Goal: Task Accomplishment & Management: Complete application form

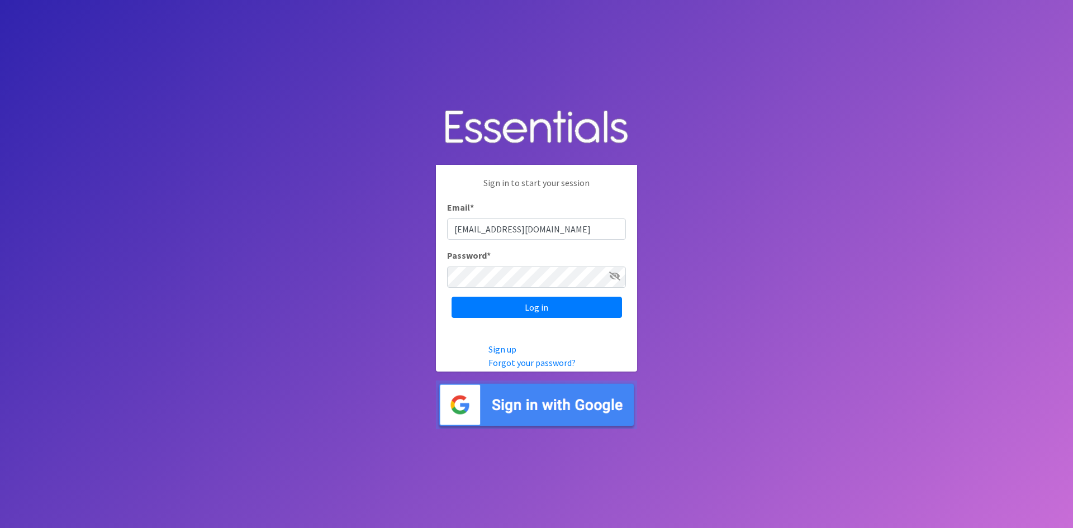
click at [516, 236] on input "ahenderson@mccwi.org" at bounding box center [536, 228] width 179 height 21
drag, startPoint x: 456, startPoint y: 229, endPoint x: 499, endPoint y: 225, distance: 43.2
click at [499, 225] on input "ahenderson@mccwi.org" at bounding box center [536, 228] width 179 height 21
type input "[EMAIL_ADDRESS][DOMAIN_NAME]@[DOMAIN_NAME]"
click at [477, 305] on input "Log in" at bounding box center [536, 307] width 170 height 21
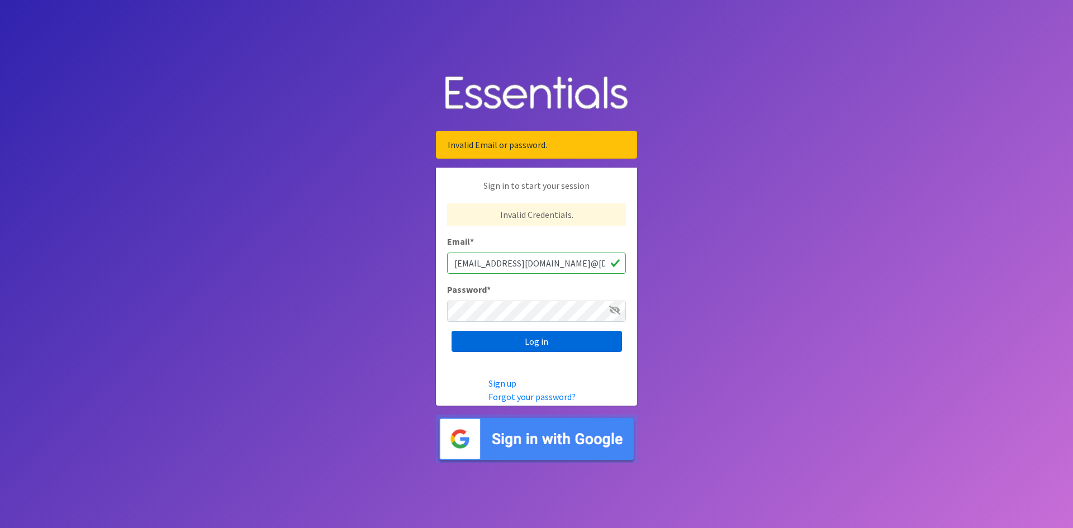
click at [468, 337] on input "Log in" at bounding box center [536, 341] width 170 height 21
click at [612, 309] on icon at bounding box center [614, 310] width 11 height 9
click at [554, 342] on input "Log in" at bounding box center [536, 341] width 170 height 21
click at [618, 263] on input "[EMAIL_ADDRESS][DOMAIN_NAME]@[DOMAIN_NAME]" at bounding box center [536, 263] width 179 height 21
click at [616, 309] on icon at bounding box center [614, 310] width 11 height 9
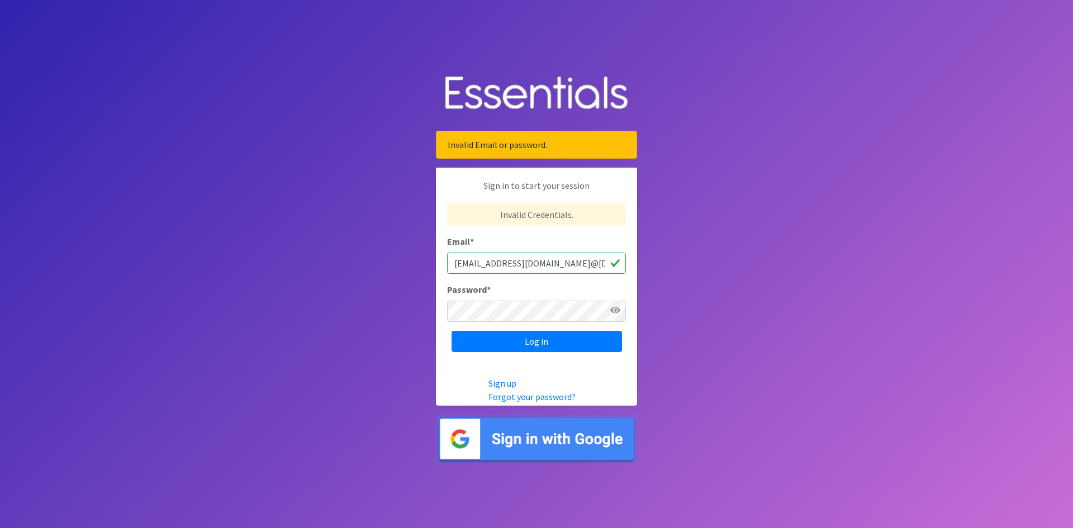
click at [520, 284] on div "Password *" at bounding box center [536, 302] width 179 height 39
click at [524, 343] on input "Log in" at bounding box center [536, 341] width 170 height 21
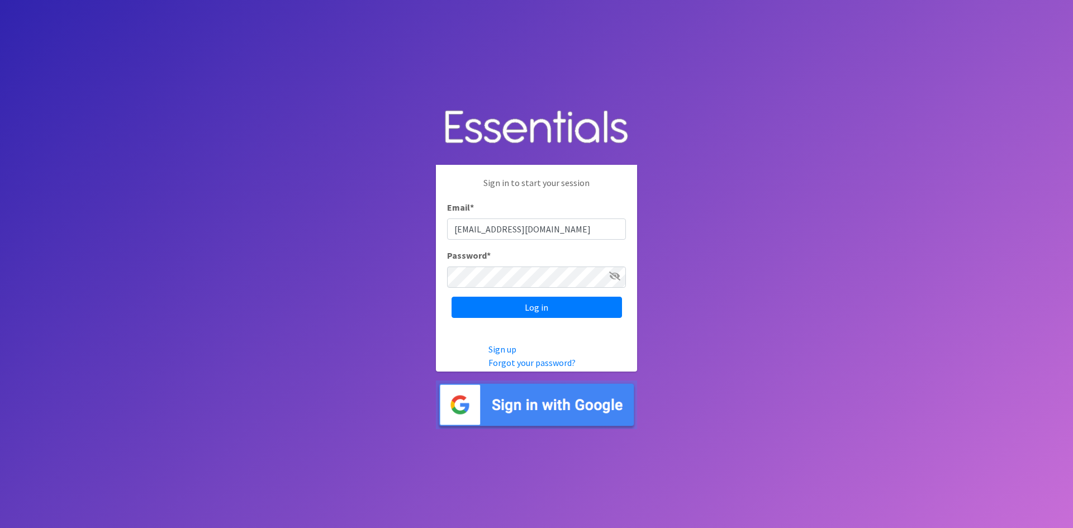
drag, startPoint x: 470, startPoint y: 228, endPoint x: 564, endPoint y: 227, distance: 93.9
click at [564, 227] on input "ahenderson@mccwi.org" at bounding box center [536, 228] width 179 height 21
type input "[EMAIL_ADDRESS][DOMAIN_NAME]"
click at [614, 277] on icon at bounding box center [614, 276] width 11 height 9
click at [555, 303] on input "Log in" at bounding box center [536, 307] width 170 height 21
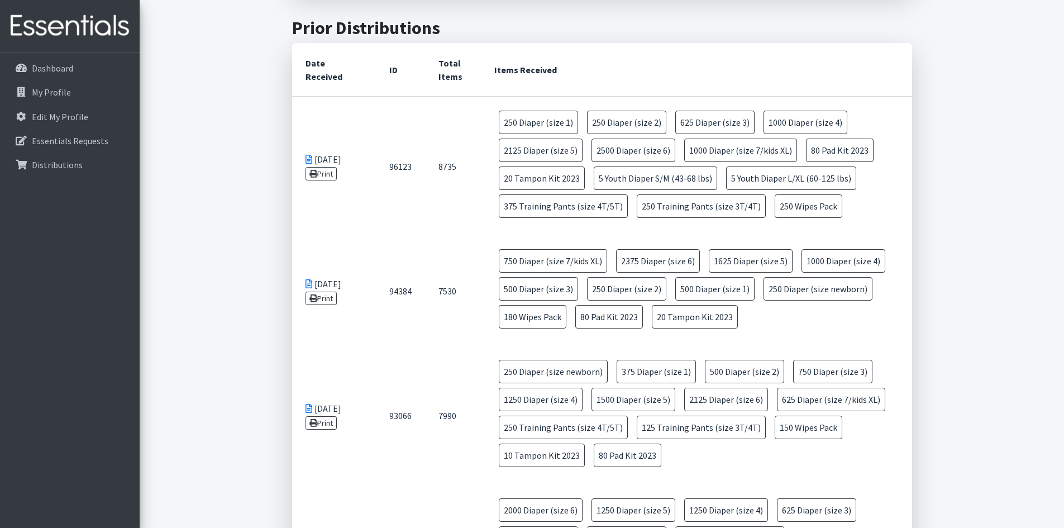
scroll to position [466, 0]
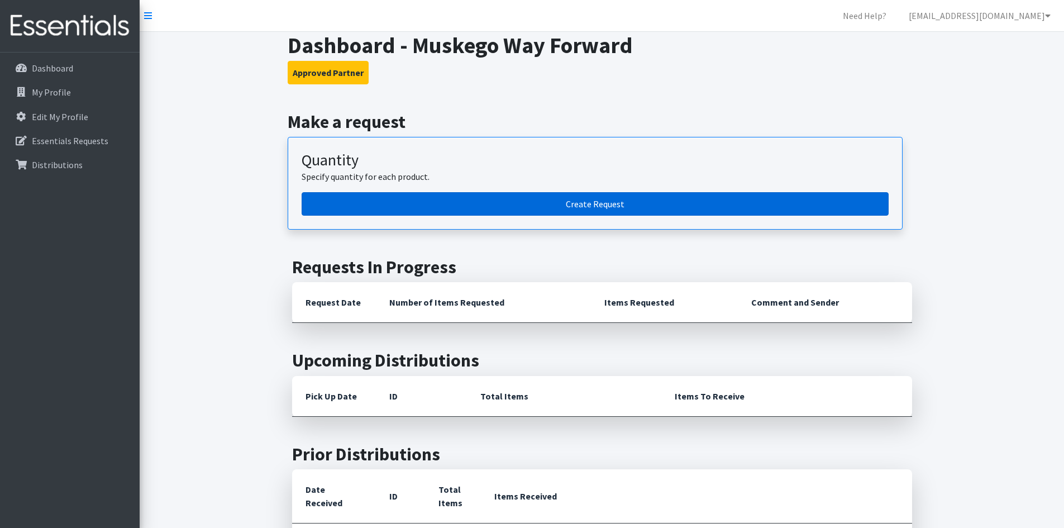
click at [652, 199] on link "Create Request" at bounding box center [595, 203] width 587 height 23
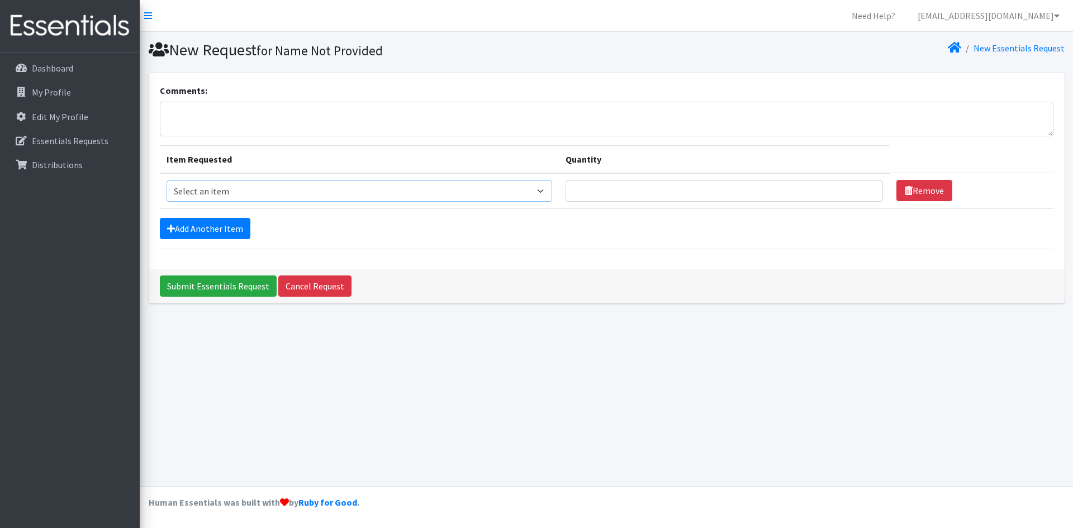
click at [553, 189] on select "Select an item Adult Briefs (Medium) Adult Briefs (XL) Adult Briefs (XS) Adult …" at bounding box center [359, 190] width 386 height 21
select select "4633"
click at [166, 180] on select "Select an item Adult Briefs (Medium) Adult Briefs (XL) Adult Briefs (XS) Adult …" at bounding box center [359, 190] width 386 height 21
click at [585, 197] on input "Quantity" at bounding box center [723, 190] width 317 height 21
type input "10"
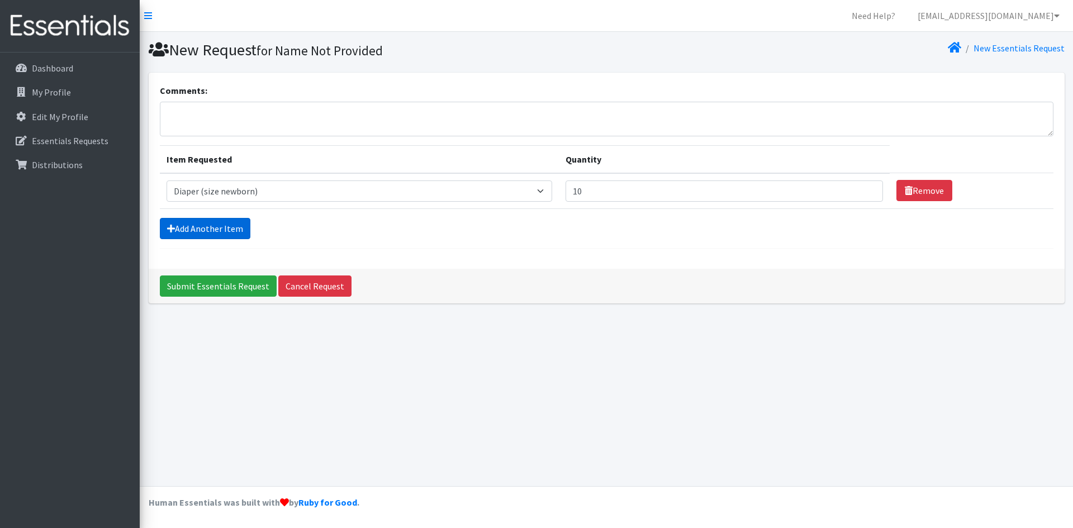
click at [236, 227] on link "Add Another Item" at bounding box center [205, 228] width 91 height 21
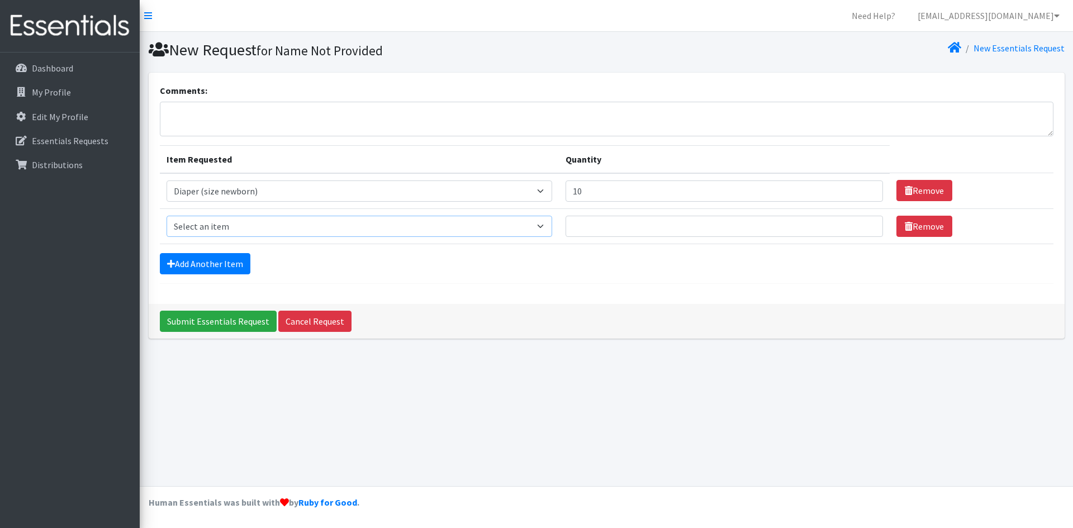
click at [236, 227] on select "Select an item Adult Briefs (Medium) Adult Briefs (XL) Adult Briefs (XS) Adult …" at bounding box center [359, 226] width 386 height 21
select select "4634"
click at [166, 216] on select "Select an item Adult Briefs (Medium) Adult Briefs (XL) Adult Briefs (XS) Adult …" at bounding box center [359, 226] width 386 height 21
click at [584, 230] on input "Quantity" at bounding box center [723, 226] width 317 height 21
type input "20"
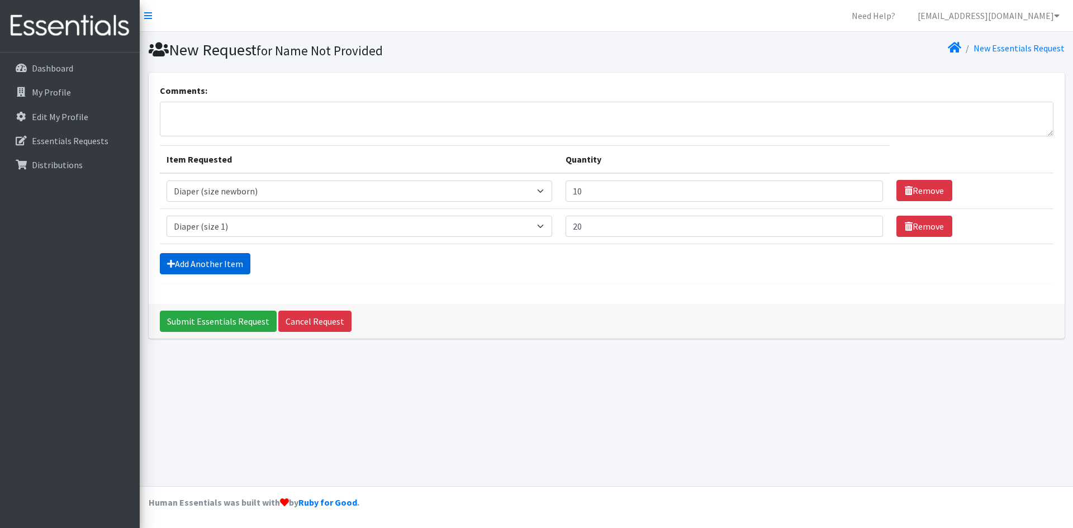
click at [242, 266] on link "Add Another Item" at bounding box center [205, 263] width 91 height 21
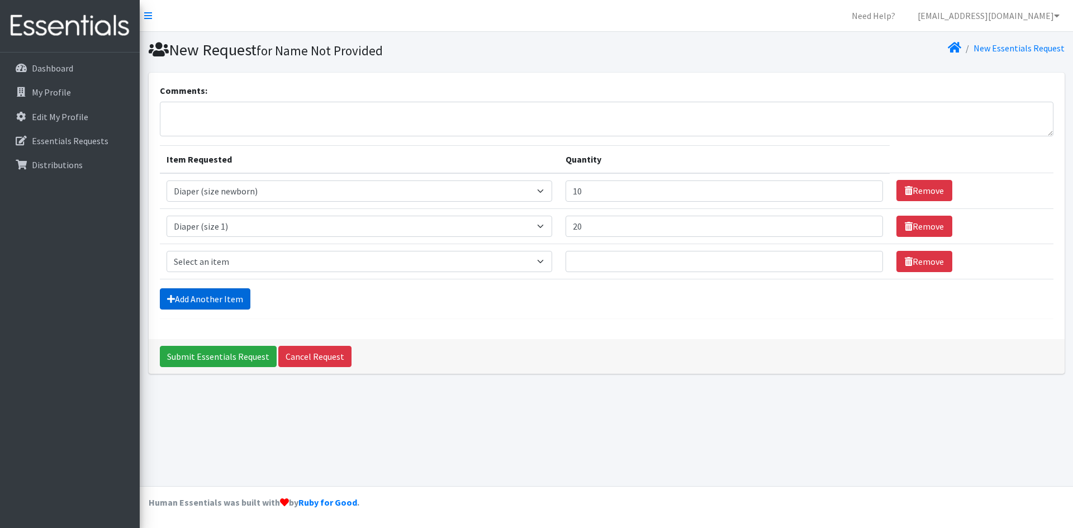
click at [227, 299] on link "Add Another Item" at bounding box center [205, 298] width 91 height 21
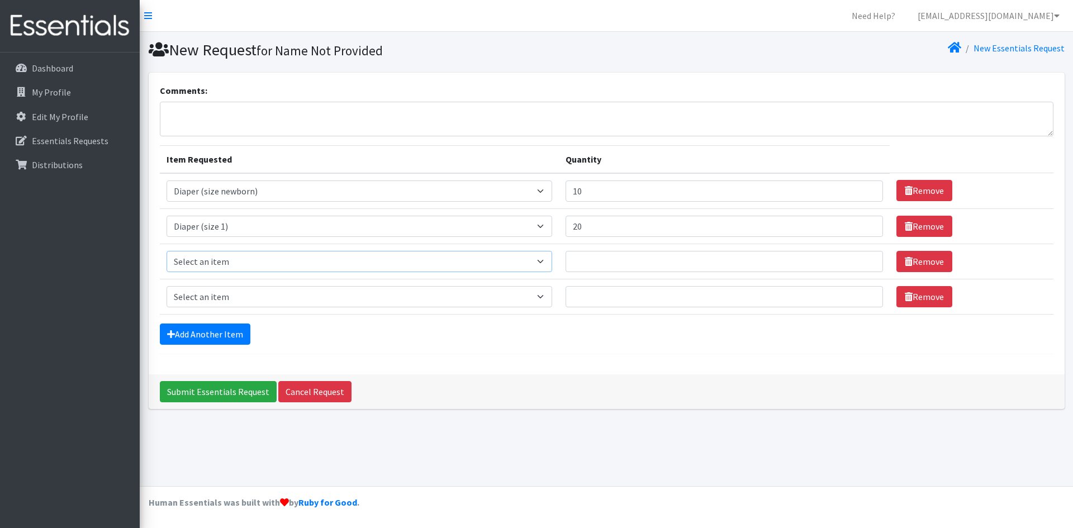
click at [231, 262] on select "Select an item Adult Briefs (Medium) Adult Briefs (XL) Adult Briefs (XS) Adult …" at bounding box center [359, 261] width 386 height 21
select select "4635"
click at [166, 251] on select "Select an item Adult Briefs (Medium) Adult Briefs (XL) Adult Briefs (XS) Adult …" at bounding box center [359, 261] width 386 height 21
click at [598, 264] on input "Quantity" at bounding box center [723, 261] width 317 height 21
type input "25"
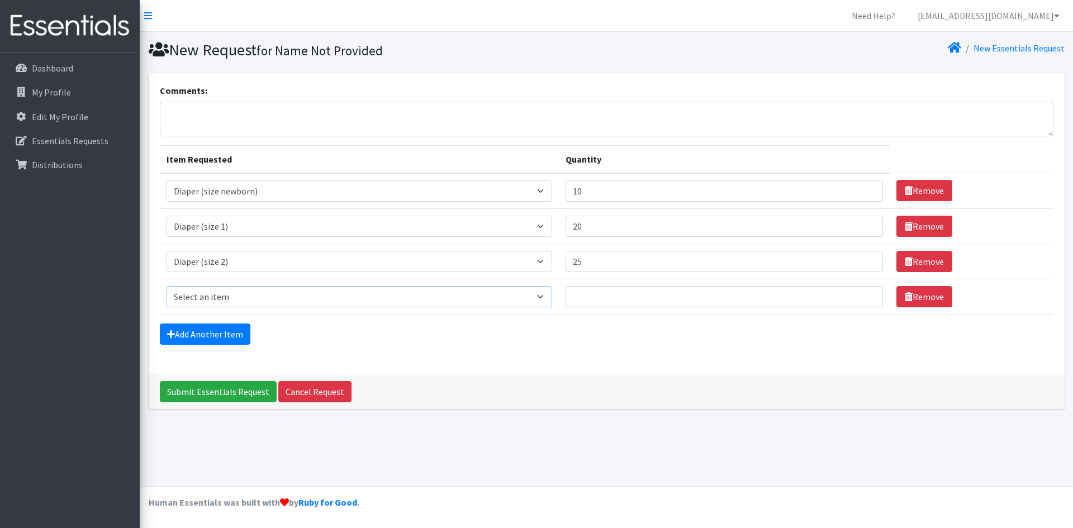
click at [553, 294] on select "Select an item Adult Briefs (Medium) Adult Briefs (XL) Adult Briefs (XS) Adult …" at bounding box center [359, 296] width 386 height 21
select select "4644"
click at [166, 286] on select "Select an item Adult Briefs (Medium) Adult Briefs (XL) Adult Briefs (XS) Adult …" at bounding box center [359, 296] width 386 height 21
click at [597, 287] on input "Quantity" at bounding box center [723, 296] width 317 height 21
type input "25"
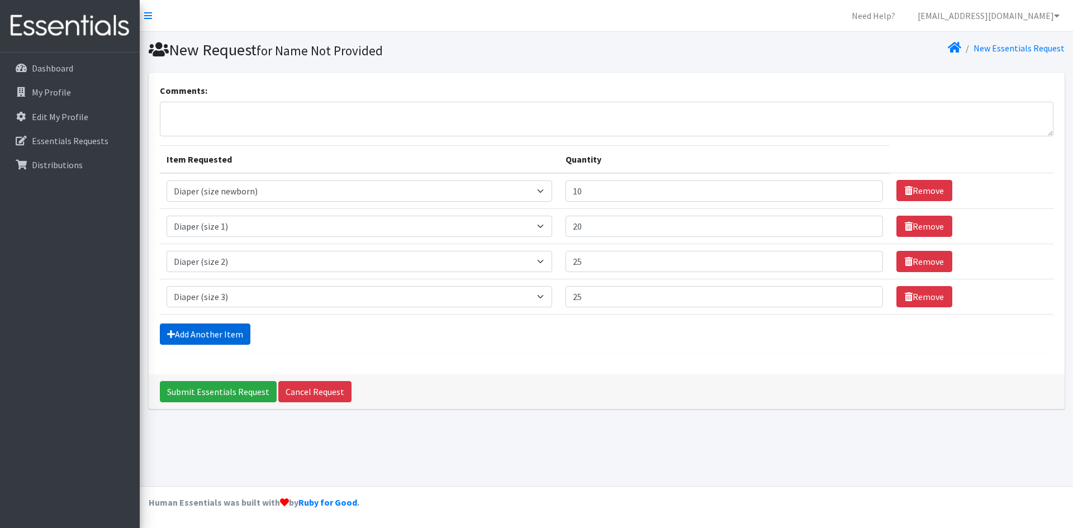
click at [244, 334] on link "Add Another Item" at bounding box center [205, 333] width 91 height 21
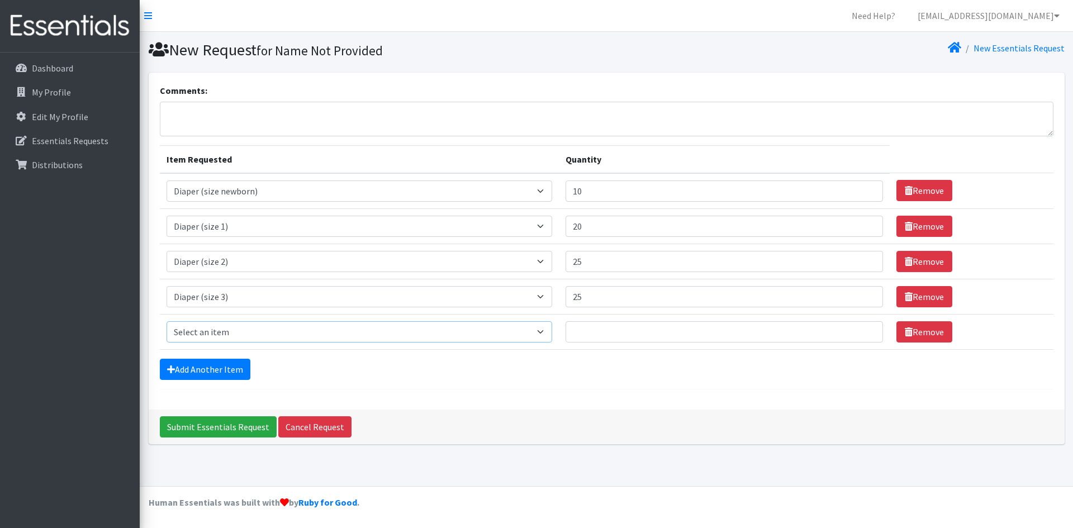
click at [244, 334] on select "Select an item Adult Briefs (Medium) Adult Briefs (XL) Adult Briefs (XS) Adult …" at bounding box center [359, 331] width 386 height 21
select select "4645"
click at [166, 321] on select "Select an item Adult Briefs (Medium) Adult Briefs (XL) Adult Briefs (XS) Adult …" at bounding box center [359, 331] width 386 height 21
click at [595, 328] on input "Quantity" at bounding box center [723, 331] width 317 height 21
type input "50"
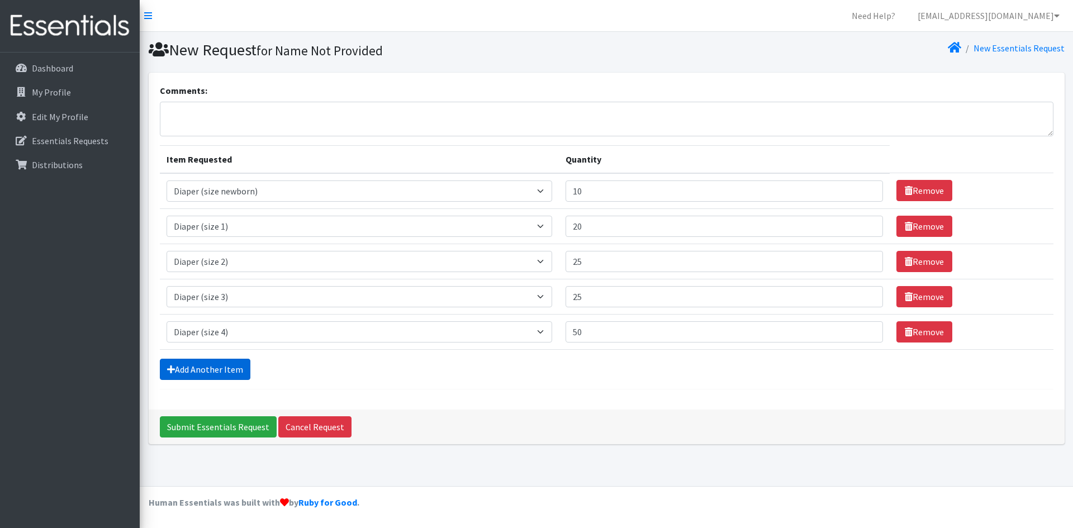
click at [242, 374] on link "Add Another Item" at bounding box center [205, 369] width 91 height 21
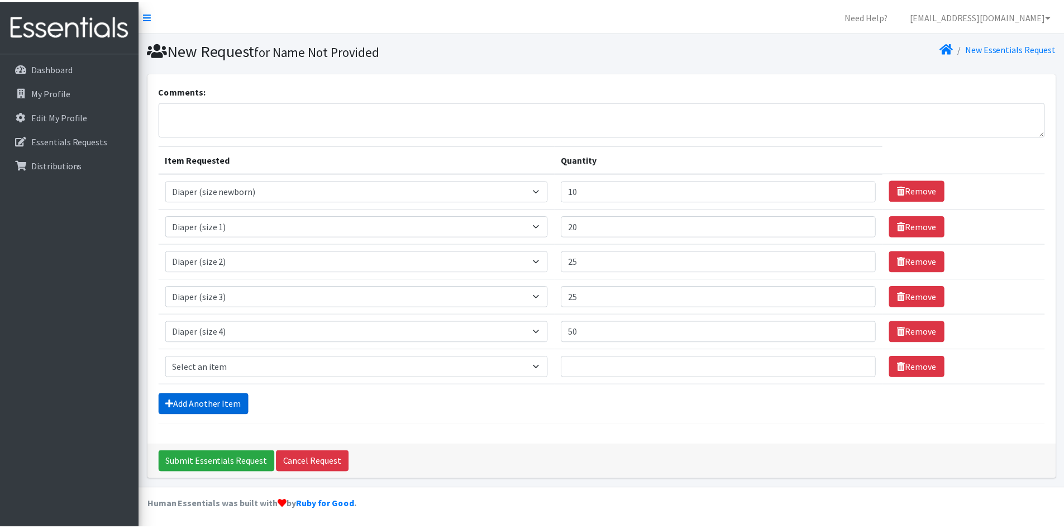
scroll to position [2, 0]
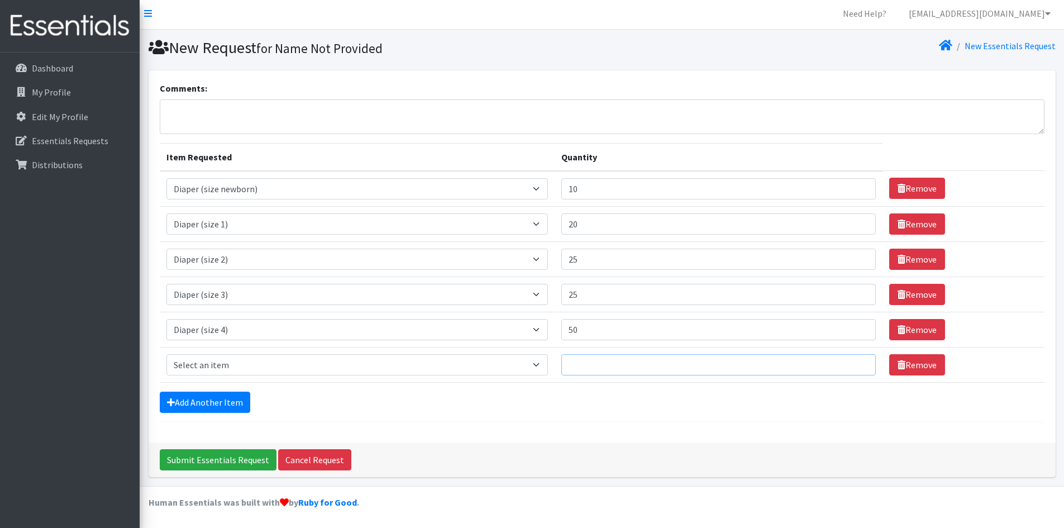
click at [595, 359] on input "Quantity" at bounding box center [718, 364] width 314 height 21
click at [549, 361] on select "Select an item Adult Briefs (Medium) Adult Briefs (XL) Adult Briefs (XS) Adult …" at bounding box center [357, 364] width 382 height 21
select select "4646"
click at [166, 354] on select "Select an item Adult Briefs (Medium) Adult Briefs (XL) Adult Briefs (XS) Adult …" at bounding box center [357, 364] width 382 height 21
click at [582, 373] on input "Quantity" at bounding box center [718, 364] width 314 height 21
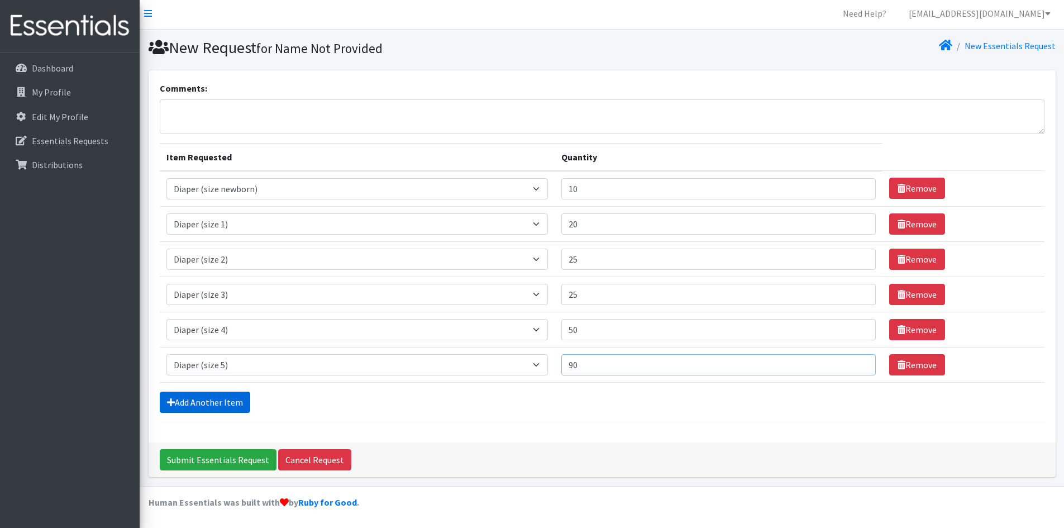
type input "90"
click at [237, 403] on link "Add Another Item" at bounding box center [205, 402] width 91 height 21
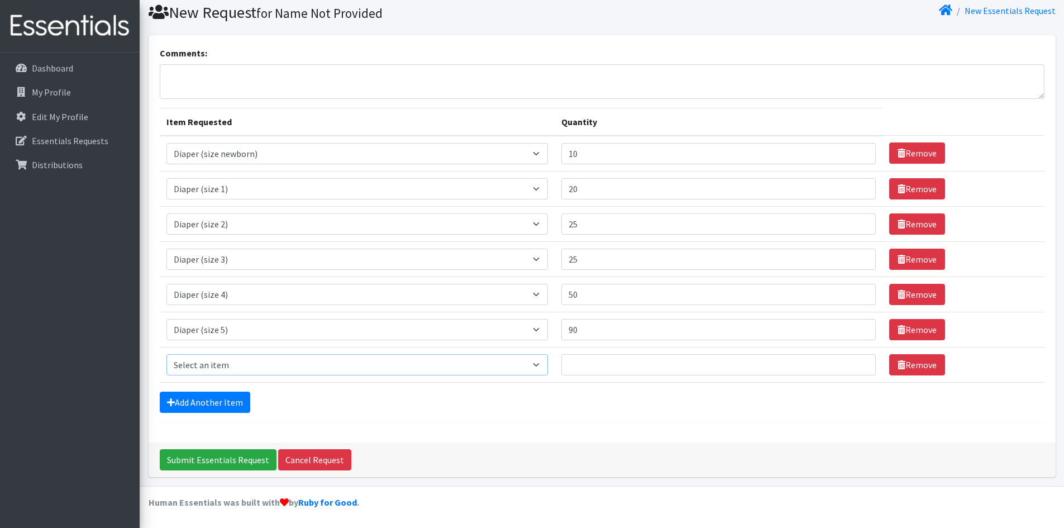
click at [411, 366] on select "Select an item Adult Briefs (Medium) Adult Briefs (XL) Adult Briefs (XS) Adult …" at bounding box center [357, 364] width 382 height 21
select select "4649"
click at [166, 354] on select "Select an item Adult Briefs (Medium) Adult Briefs (XL) Adult Briefs (XS) Adult …" at bounding box center [357, 364] width 382 height 21
click at [583, 361] on input "Quantity" at bounding box center [718, 364] width 314 height 21
type input "100"
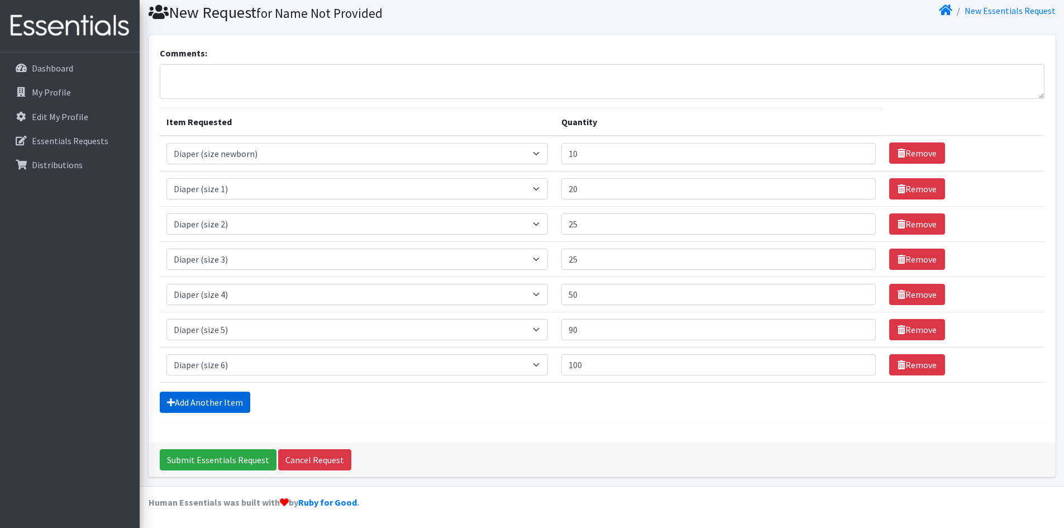
click at [237, 401] on link "Add Another Item" at bounding box center [205, 402] width 91 height 21
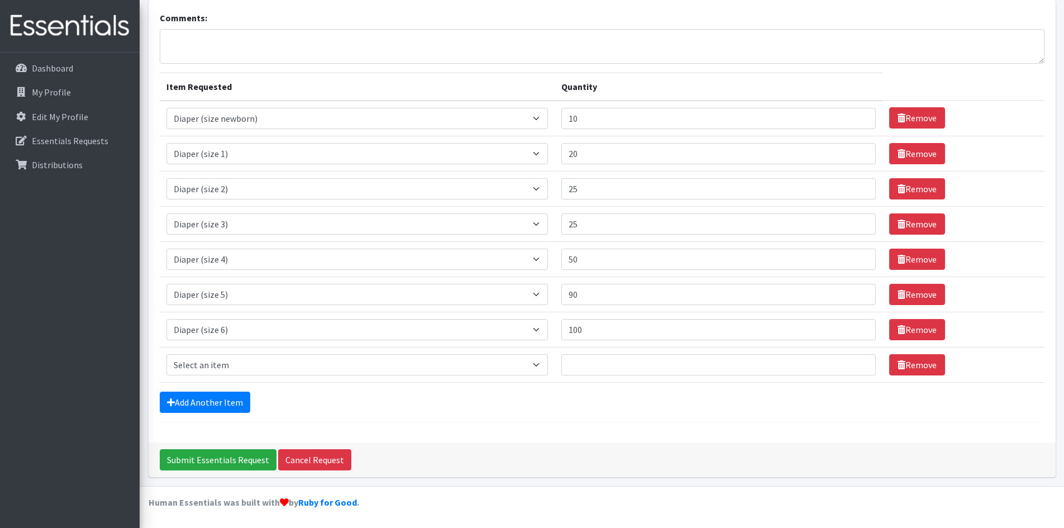
click at [307, 375] on td "Item Requested Select an item Adult Briefs (Medium) Adult Briefs (XL) Adult Bri…" at bounding box center [358, 364] width 396 height 35
click at [298, 360] on select "Select an item Adult Briefs (Medium) Adult Briefs (XL) Adult Briefs (XS) Adult …" at bounding box center [357, 364] width 382 height 21
select select "5868"
click at [166, 354] on select "Select an item Adult Briefs (Medium) Adult Briefs (XL) Adult Briefs (XS) Adult …" at bounding box center [357, 364] width 382 height 21
click at [593, 365] on input "Quantity" at bounding box center [718, 364] width 314 height 21
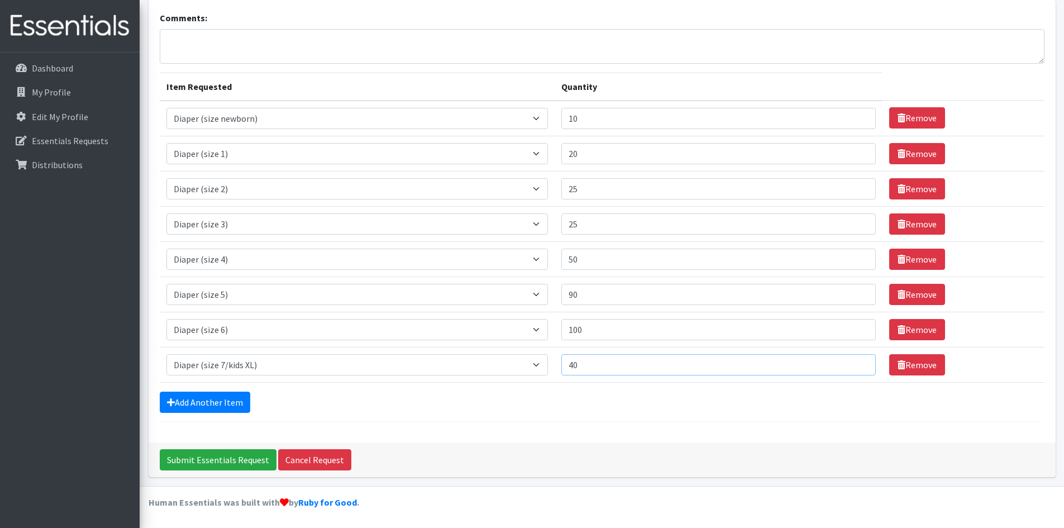
type input "40"
click at [236, 398] on link "Add Another Item" at bounding box center [205, 402] width 91 height 21
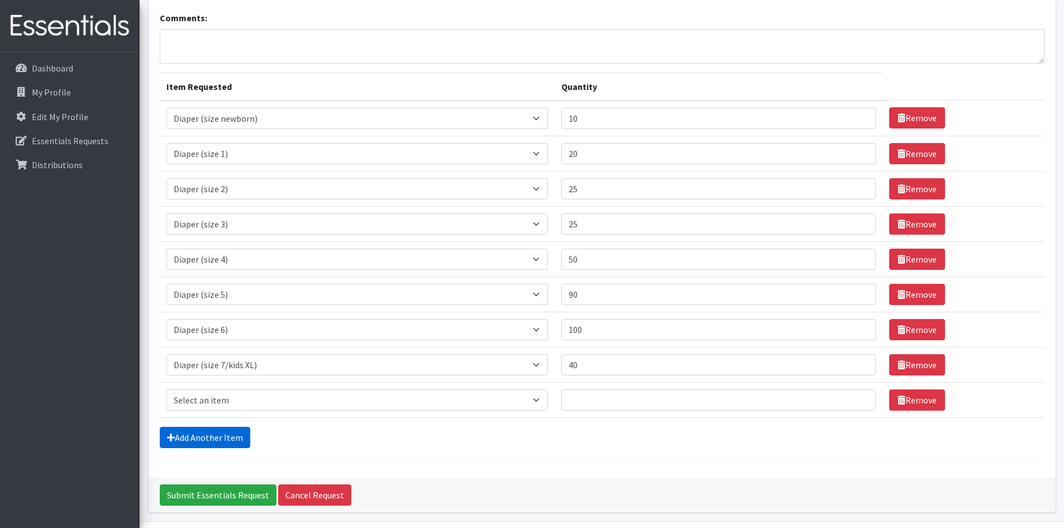
scroll to position [108, 0]
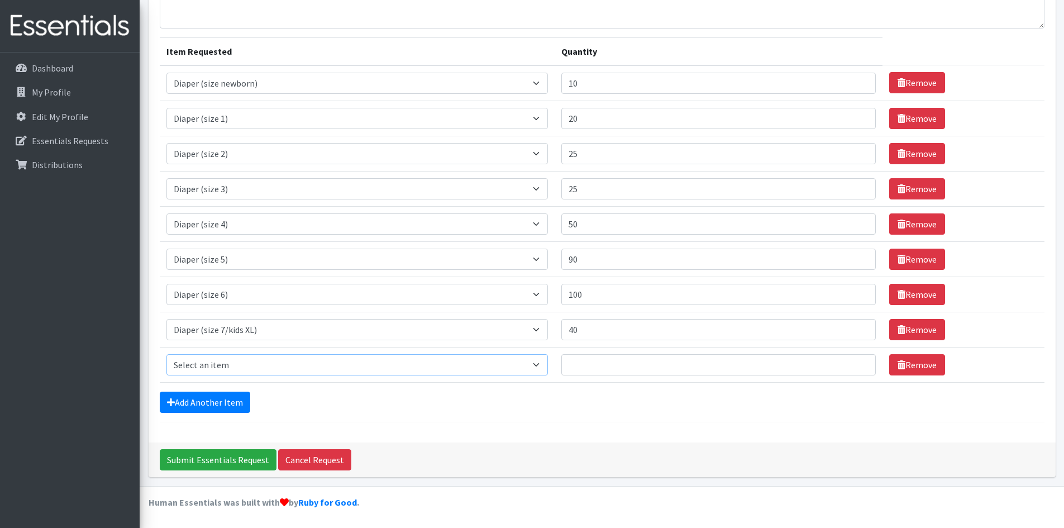
click at [263, 368] on select "Select an item Adult Briefs (Medium) Adult Briefs (XL) Adult Briefs (XS) Adult …" at bounding box center [357, 364] width 382 height 21
click at [549, 366] on select "Select an item Adult Briefs (Medium) Adult Briefs (XL) Adult Briefs (XS) Adult …" at bounding box center [357, 364] width 382 height 21
select select "5867"
click at [166, 354] on select "Select an item Adult Briefs (Medium) Adult Briefs (XL) Adult Briefs (XS) Adult …" at bounding box center [357, 364] width 382 height 21
click at [585, 369] on input "Quantity" at bounding box center [718, 364] width 314 height 21
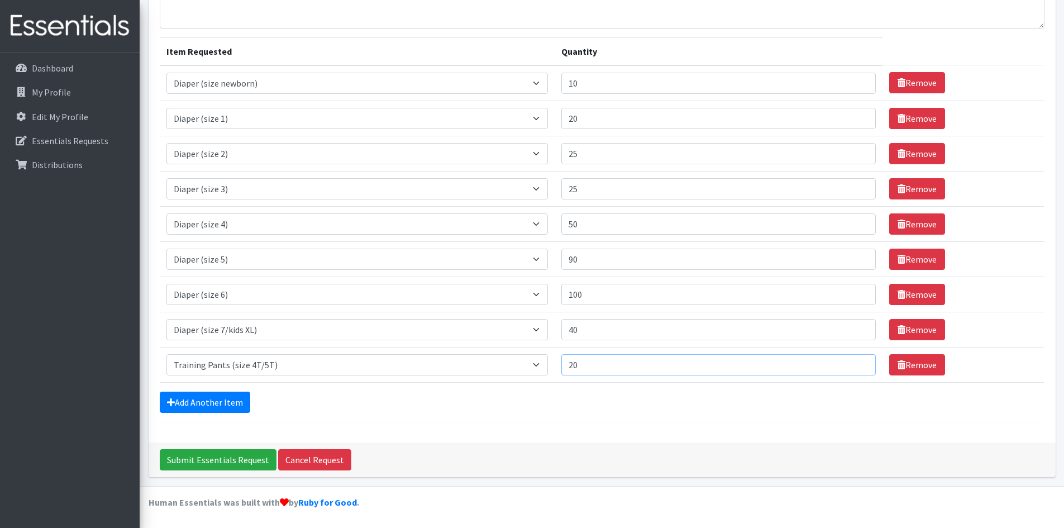
type input "20"
click at [234, 401] on link "Add Another Item" at bounding box center [205, 402] width 91 height 21
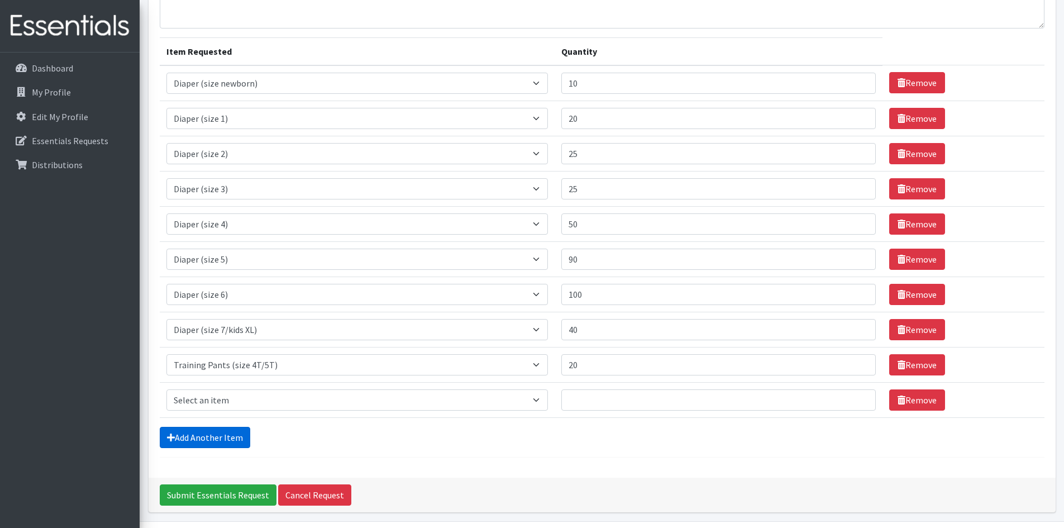
scroll to position [143, 0]
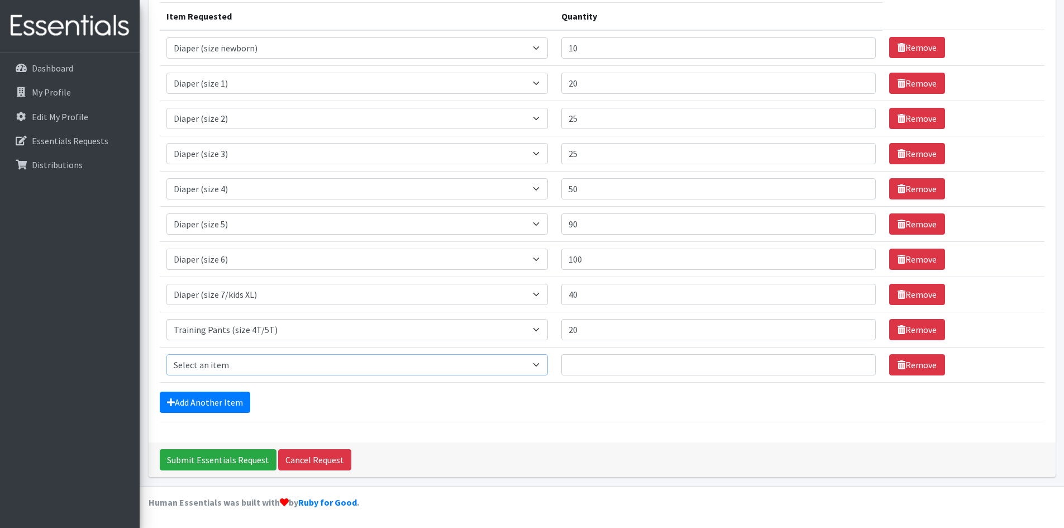
click at [340, 366] on select "Select an item Adult Briefs (Medium) Adult Briefs (XL) Adult Briefs (XS) Adult …" at bounding box center [357, 364] width 382 height 21
select select "5866"
click at [166, 354] on select "Select an item Adult Briefs (Medium) Adult Briefs (XL) Adult Briefs (XS) Adult …" at bounding box center [357, 364] width 382 height 21
click at [592, 363] on input "Quantity" at bounding box center [718, 364] width 314 height 21
type input "2"
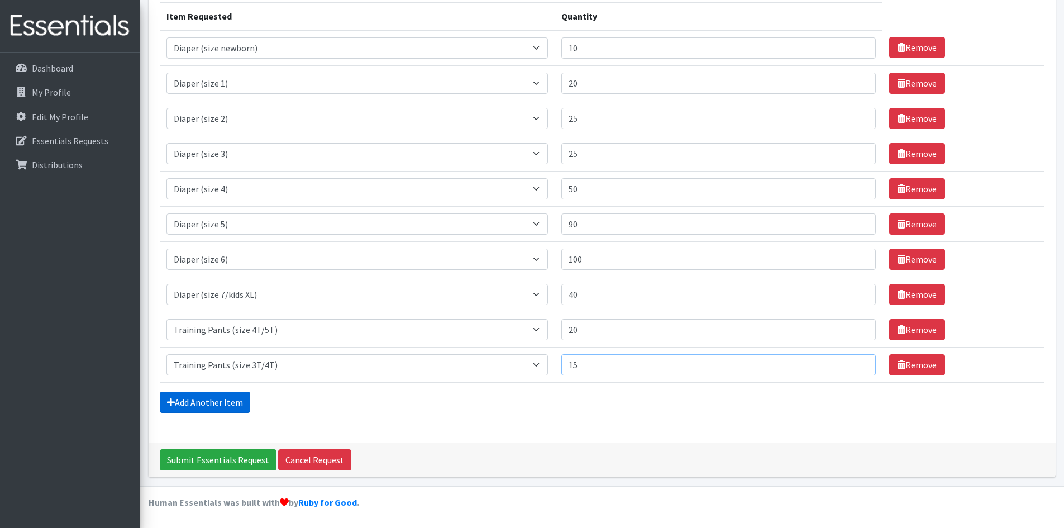
type input "15"
click at [236, 403] on link "Add Another Item" at bounding box center [205, 402] width 91 height 21
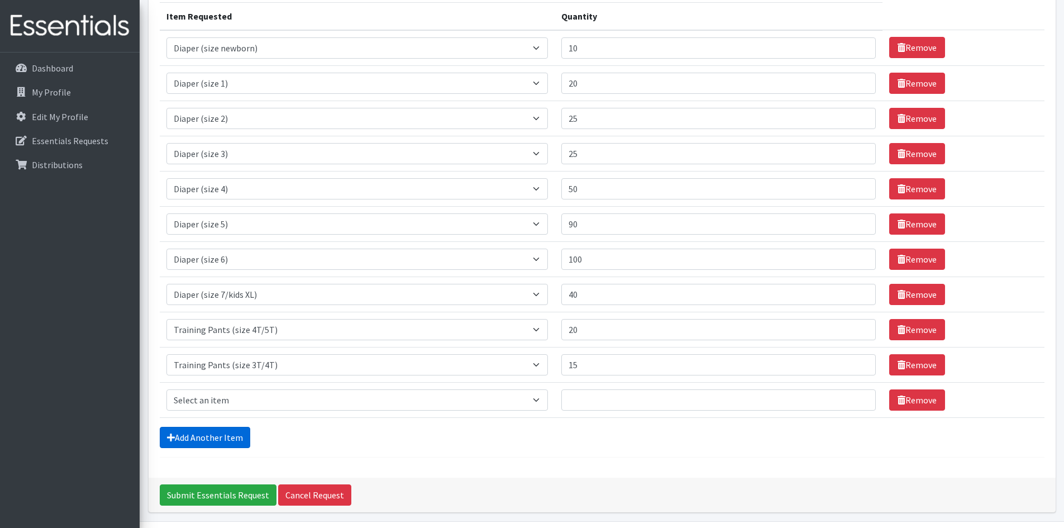
scroll to position [178, 0]
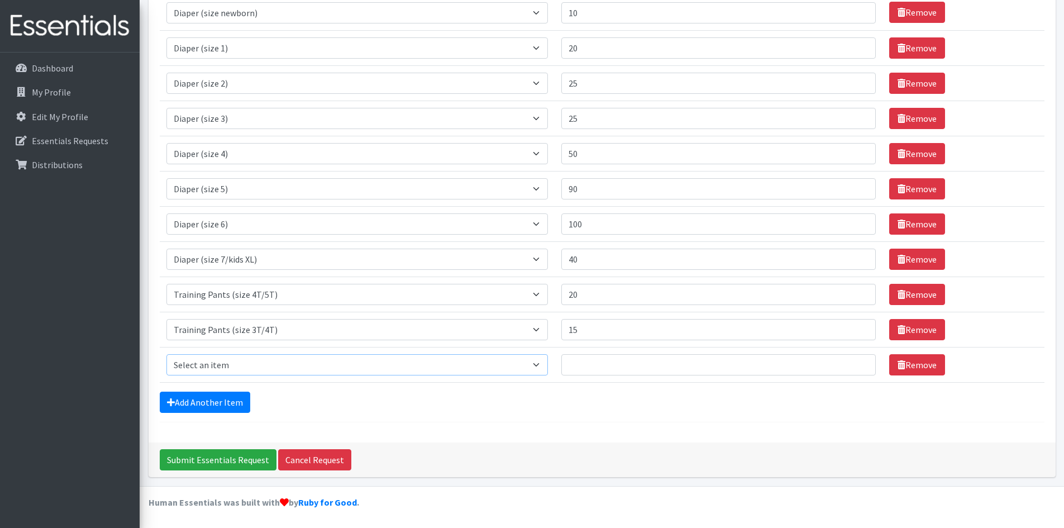
click at [266, 366] on select "Select an item Adult Briefs (Medium) Adult Briefs (XL) Adult Briefs (XS) Adult …" at bounding box center [357, 364] width 382 height 21
select select "11293"
click at [166, 354] on select "Select an item Adult Briefs (Medium) Adult Briefs (XL) Adult Briefs (XS) Adult …" at bounding box center [357, 364] width 382 height 21
click at [575, 355] on input "Quantity" at bounding box center [718, 364] width 314 height 21
type input "10"
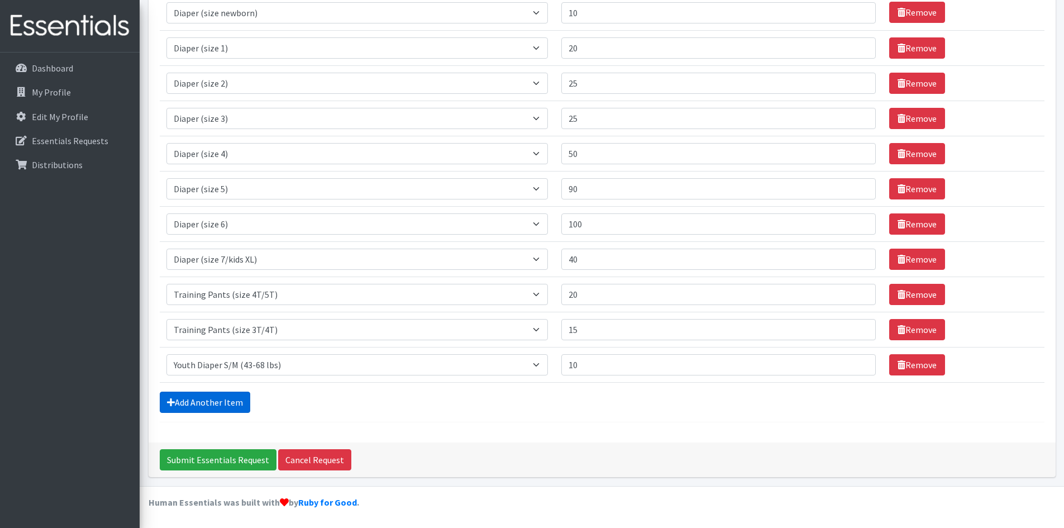
click at [244, 403] on link "Add Another Item" at bounding box center [205, 402] width 91 height 21
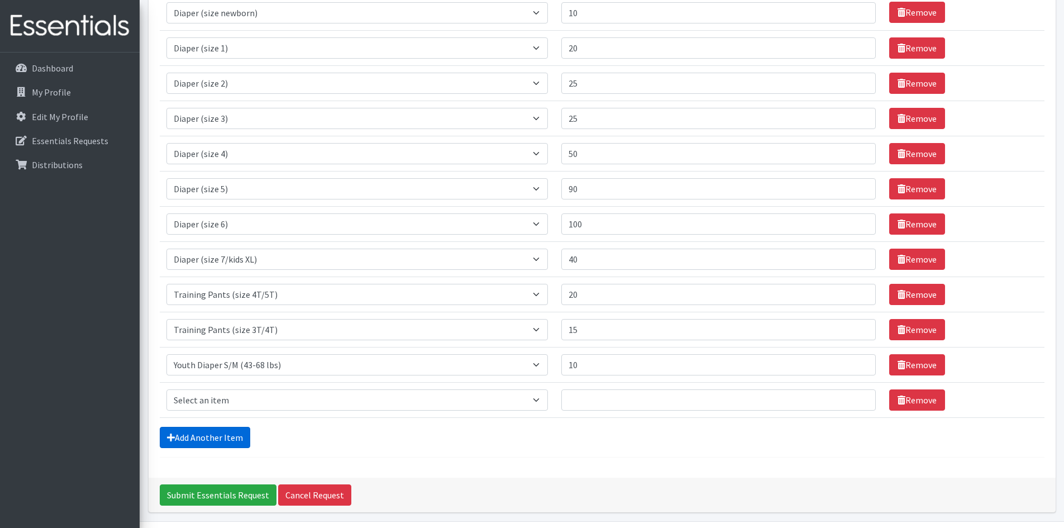
scroll to position [213, 0]
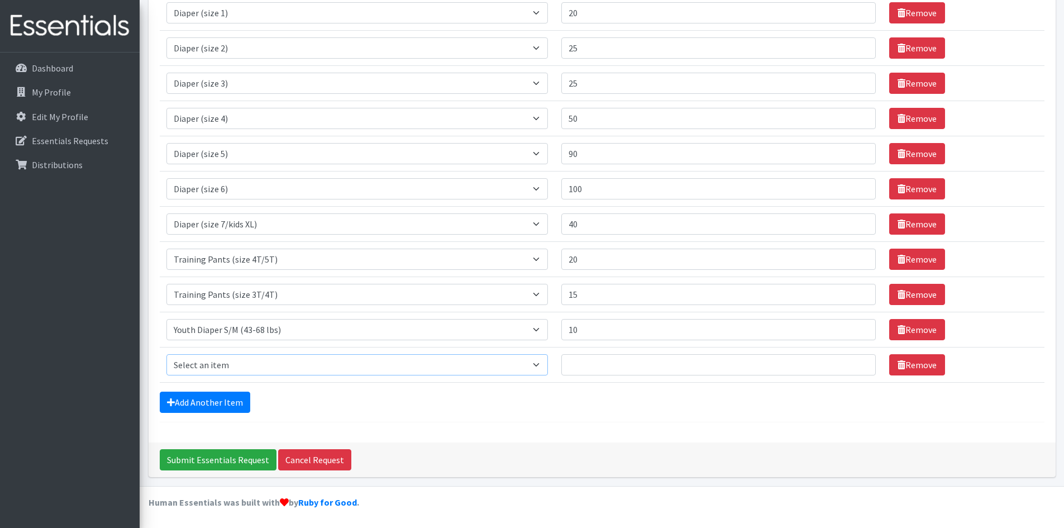
click at [313, 361] on select "Select an item Adult Briefs (Medium) Adult Briefs (XL) Adult Briefs (XS) Adult …" at bounding box center [357, 364] width 382 height 21
select select "11294"
click at [166, 354] on select "Select an item Adult Briefs (Medium) Adult Briefs (XL) Adult Briefs (XS) Adult …" at bounding box center [357, 364] width 382 height 21
click at [599, 357] on input "Quantity" at bounding box center [718, 364] width 314 height 21
type input "10"
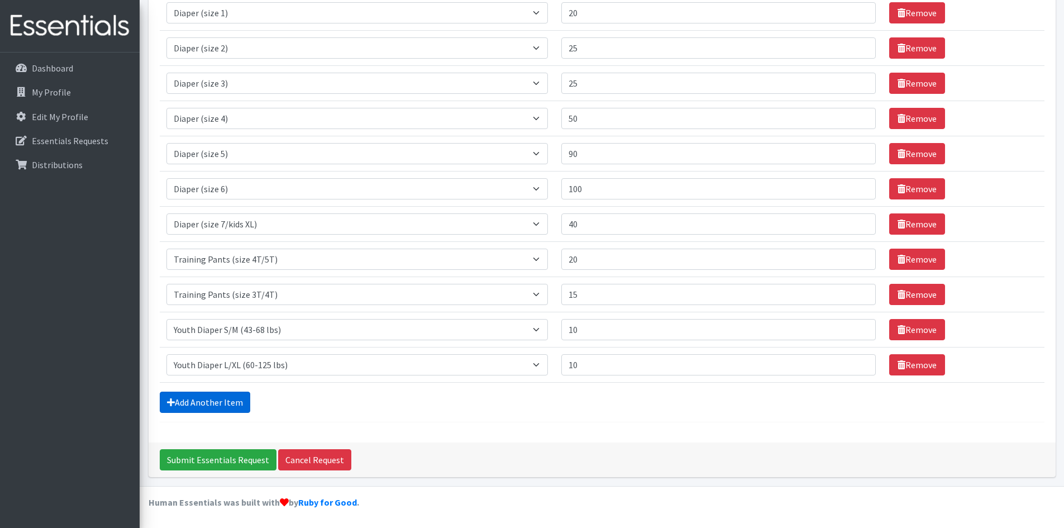
click at [231, 403] on link "Add Another Item" at bounding box center [205, 402] width 91 height 21
click at [273, 366] on select "Select an item Adult Briefs (Medium) Adult Briefs (XL) Adult Briefs (XS) Adult …" at bounding box center [357, 364] width 382 height 21
select select "4665"
click at [166, 354] on select "Select an item Adult Briefs (Medium) Adult Briefs (XL) Adult Briefs (XS) Adult …" at bounding box center [357, 364] width 382 height 21
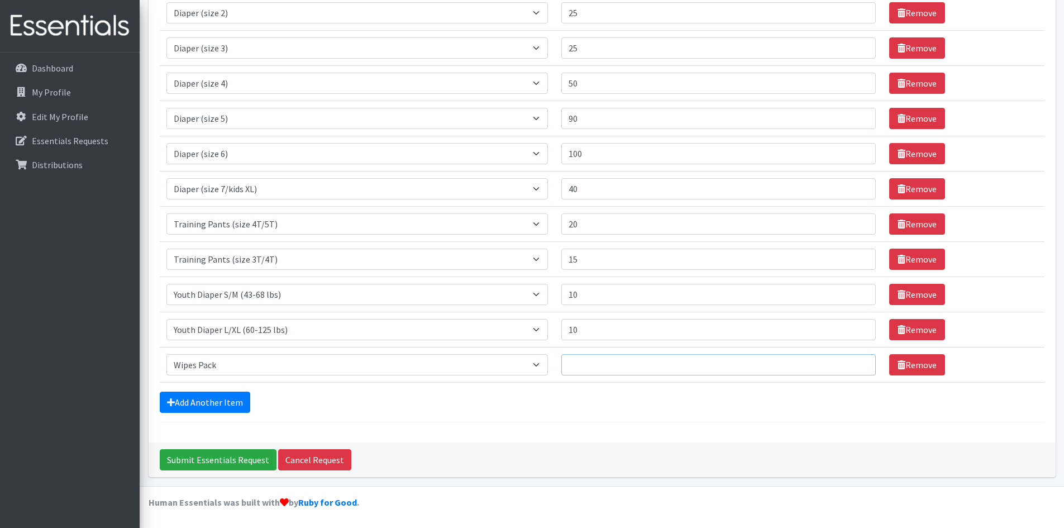
click at [598, 363] on input "Quantity" at bounding box center [718, 364] width 314 height 21
click at [243, 399] on link "Add Another Item" at bounding box center [205, 402] width 91 height 21
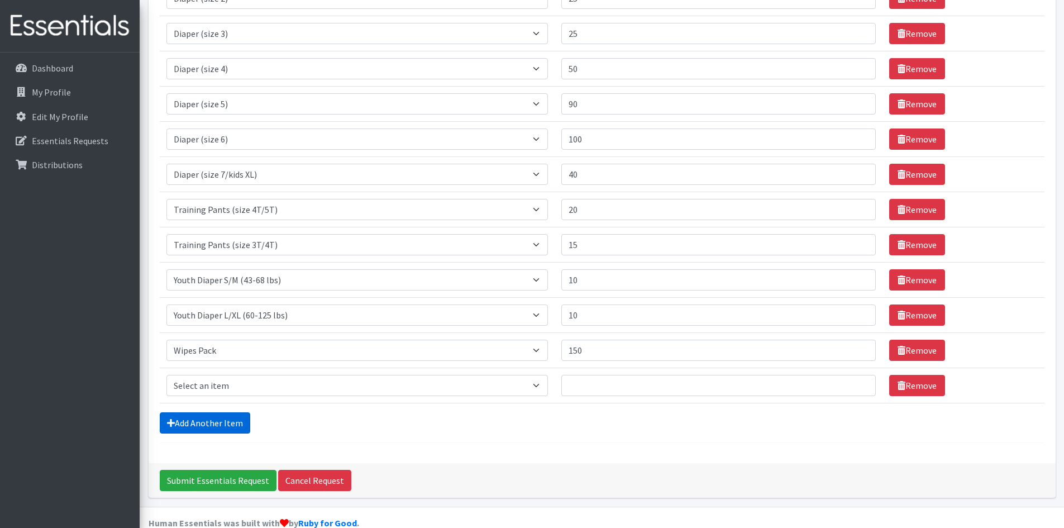
scroll to position [284, 0]
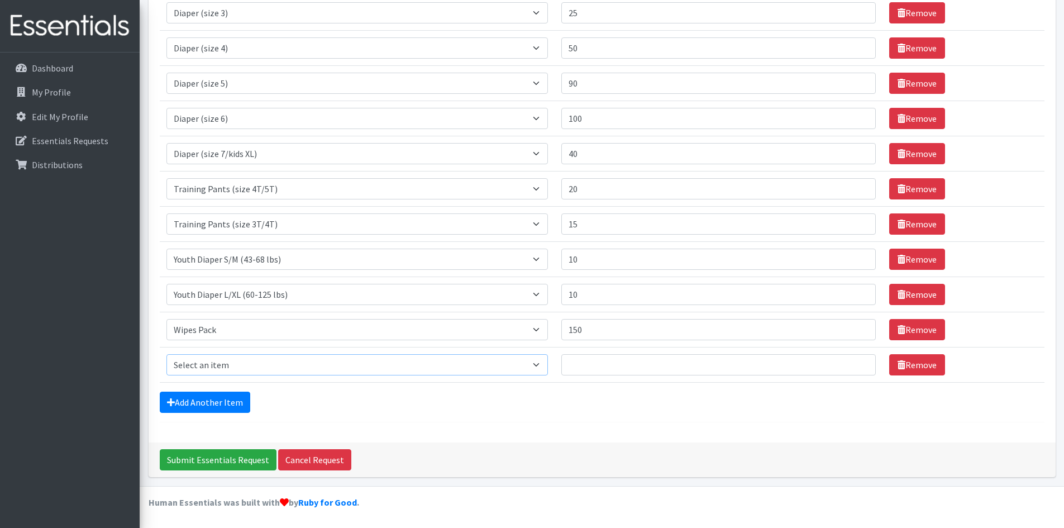
click at [238, 372] on select "Select an item Adult Briefs (Medium) Adult Briefs (XL) Adult Briefs (XS) Adult …" at bounding box center [357, 364] width 382 height 21
drag, startPoint x: 601, startPoint y: 328, endPoint x: 585, endPoint y: 331, distance: 15.3
click at [585, 331] on input "150" at bounding box center [718, 329] width 314 height 21
type input "1"
type input "250"
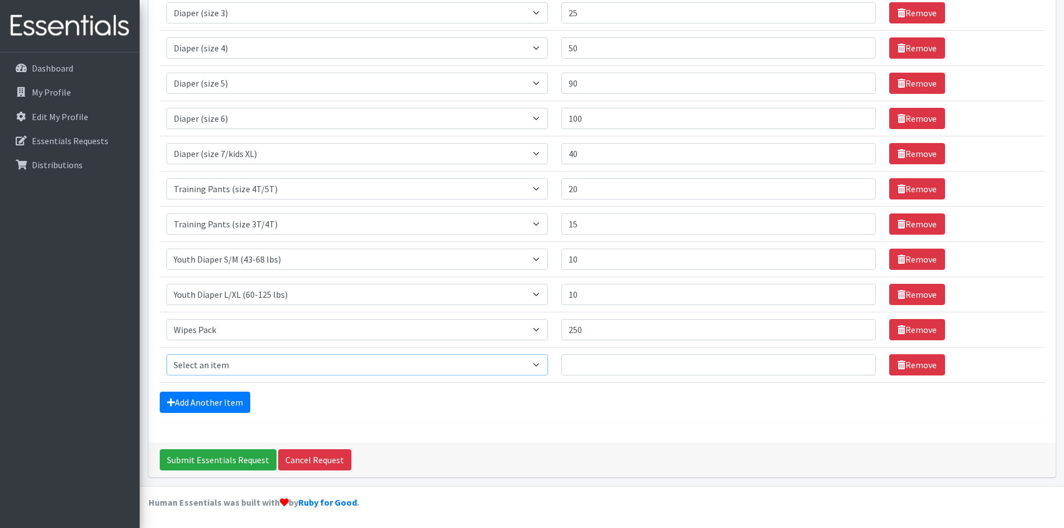
click at [511, 360] on select "Select an item Adult Briefs (Medium) Adult Briefs (XL) Adult Briefs (XS) Adult …" at bounding box center [357, 364] width 382 height 21
select select "6763"
click at [166, 354] on select "Select an item Adult Briefs (Medium) Adult Briefs (XL) Adult Briefs (XS) Adult …" at bounding box center [357, 364] width 382 height 21
click at [595, 356] on input "Quantity" at bounding box center [718, 364] width 314 height 21
type input "10"
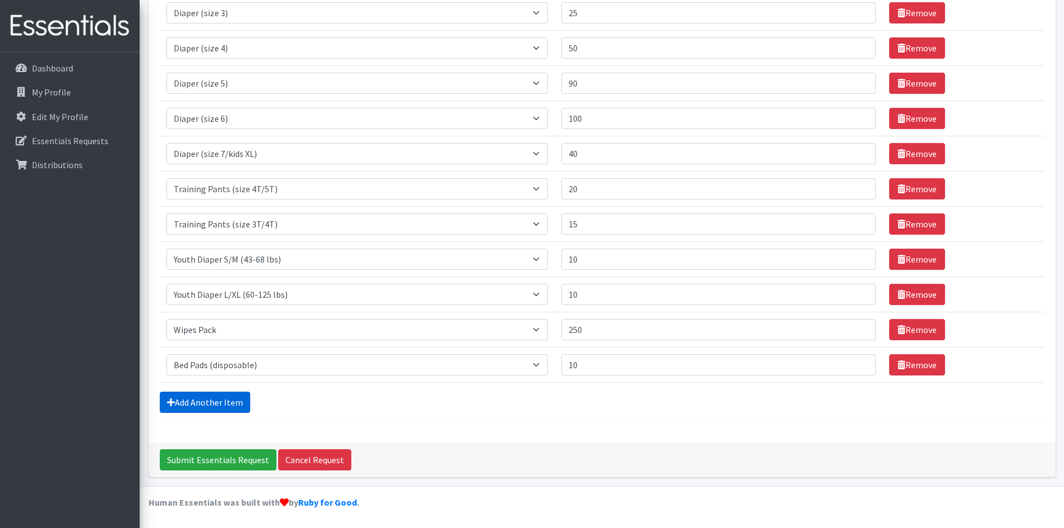
click at [230, 407] on link "Add Another Item" at bounding box center [205, 402] width 91 height 21
click at [299, 363] on select "Select an item Adult Briefs (Medium) Adult Briefs (XL) Adult Briefs (XS) Adult …" at bounding box center [357, 364] width 382 height 21
select select "5277"
click at [166, 354] on select "Select an item Adult Briefs (Medium) Adult Briefs (XL) Adult Briefs (XS) Adult …" at bounding box center [357, 364] width 382 height 21
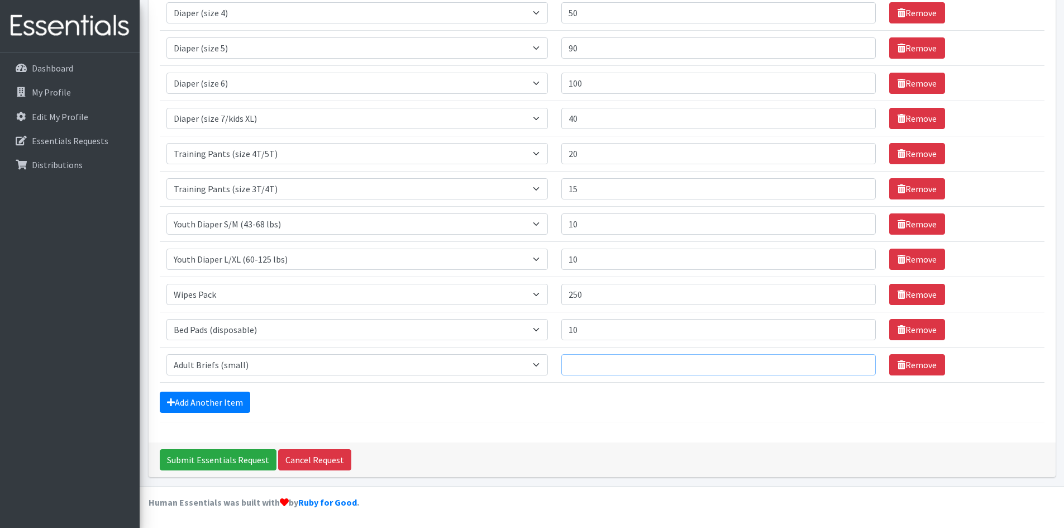
click at [589, 360] on input "Quantity" at bounding box center [718, 364] width 314 height 21
type input "5"
click at [236, 404] on link "Add Another Item" at bounding box center [205, 402] width 91 height 21
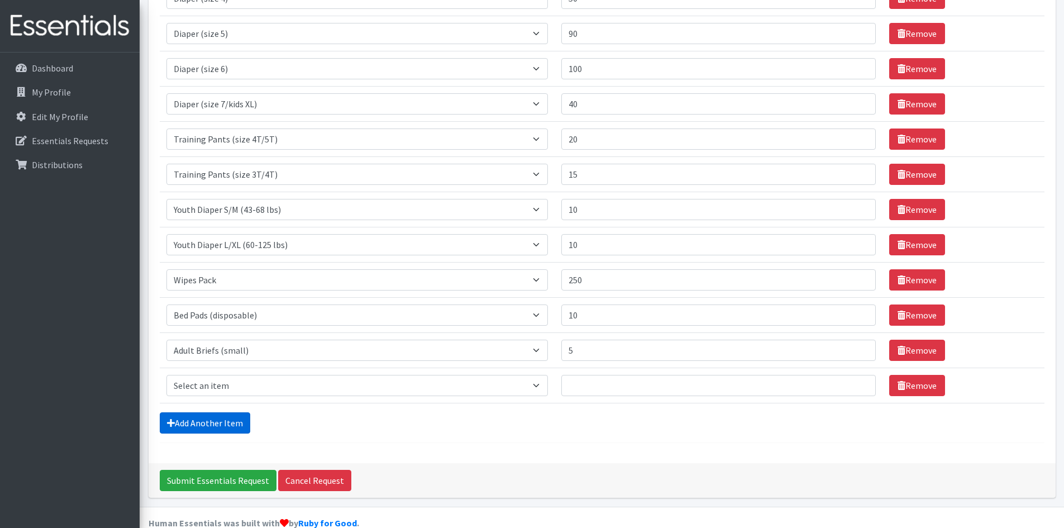
scroll to position [354, 0]
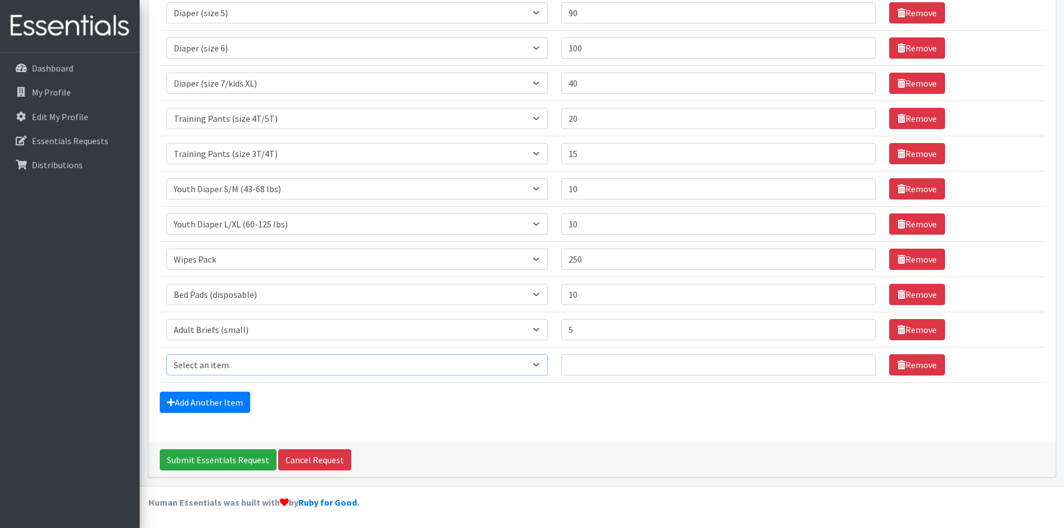
click at [272, 364] on select "Select an item Adult Briefs (Medium) Adult Briefs (XL) Adult Briefs (XS) Adult …" at bounding box center [357, 364] width 382 height 21
select select "4642"
click at [166, 354] on select "Select an item Adult Briefs (Medium) Adult Briefs (XL) Adult Briefs (XS) Adult …" at bounding box center [357, 364] width 382 height 21
click at [578, 362] on input "Quantity" at bounding box center [718, 364] width 314 height 21
type input "5"
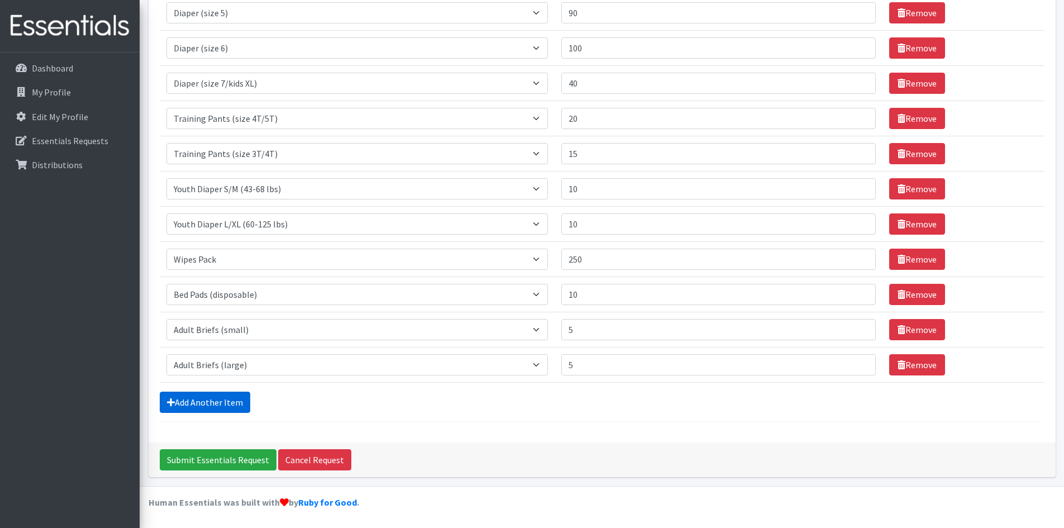
click at [236, 402] on link "Add Another Item" at bounding box center [205, 402] width 91 height 21
click at [241, 368] on select "Select an item Adult Briefs (Medium) Adult Briefs (XL) Adult Briefs (XS) Adult …" at bounding box center [357, 364] width 382 height 21
select select "11412"
click at [166, 354] on select "Select an item Adult Briefs (Medium) Adult Briefs (XL) Adult Briefs (XS) Adult …" at bounding box center [357, 364] width 382 height 21
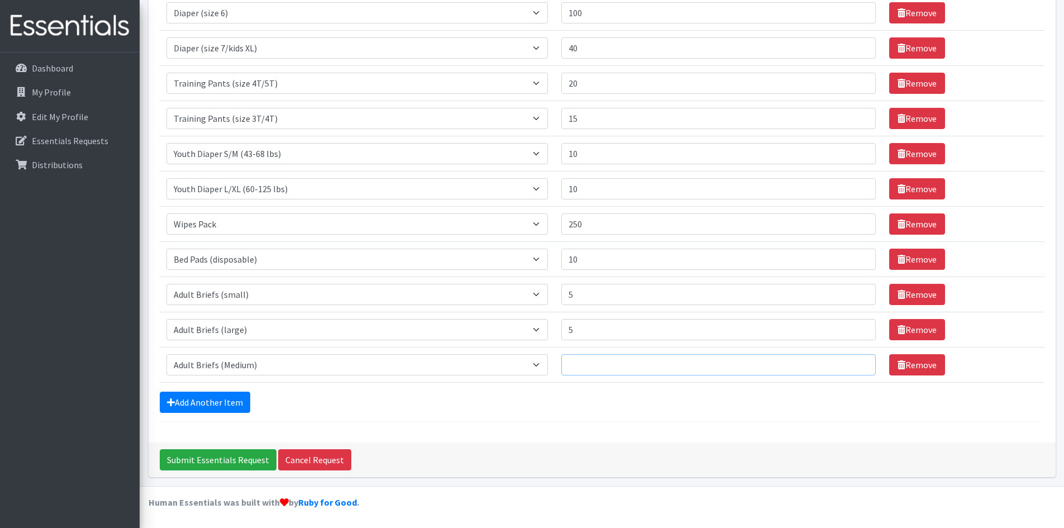
click at [606, 363] on input "Quantity" at bounding box center [718, 364] width 314 height 21
type input "5"
click at [232, 400] on link "Add Another Item" at bounding box center [205, 402] width 91 height 21
click at [246, 360] on select "Select an item Adult Briefs (Medium) Adult Briefs (XL) Adult Briefs (XS) Adult …" at bounding box center [357, 364] width 382 height 21
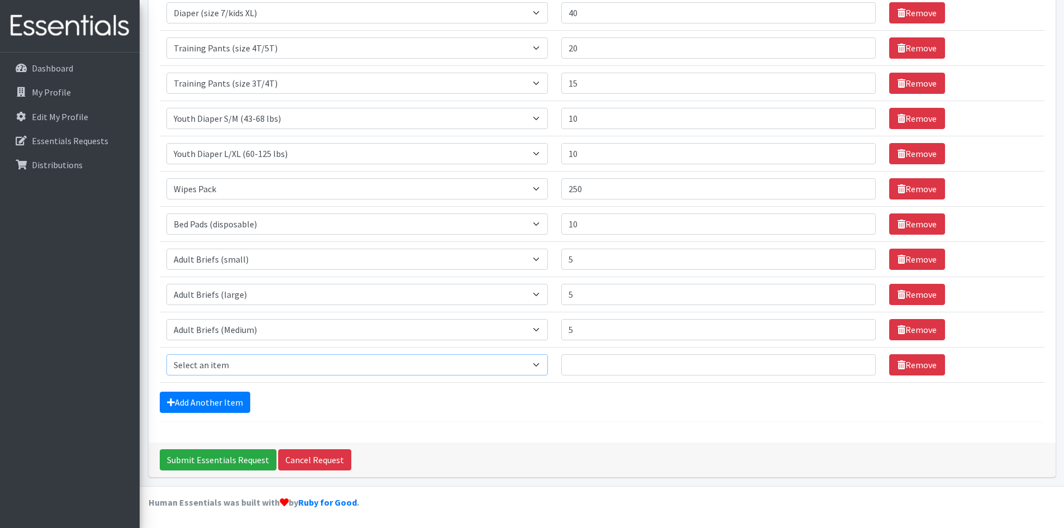
select select "11414"
click at [166, 354] on select "Select an item Adult Briefs (Medium) Adult Briefs (XL) Adult Briefs (XS) Adult …" at bounding box center [357, 364] width 382 height 21
click at [590, 360] on input "Quantity" at bounding box center [718, 364] width 314 height 21
type input "5"
click at [237, 404] on link "Add Another Item" at bounding box center [205, 402] width 91 height 21
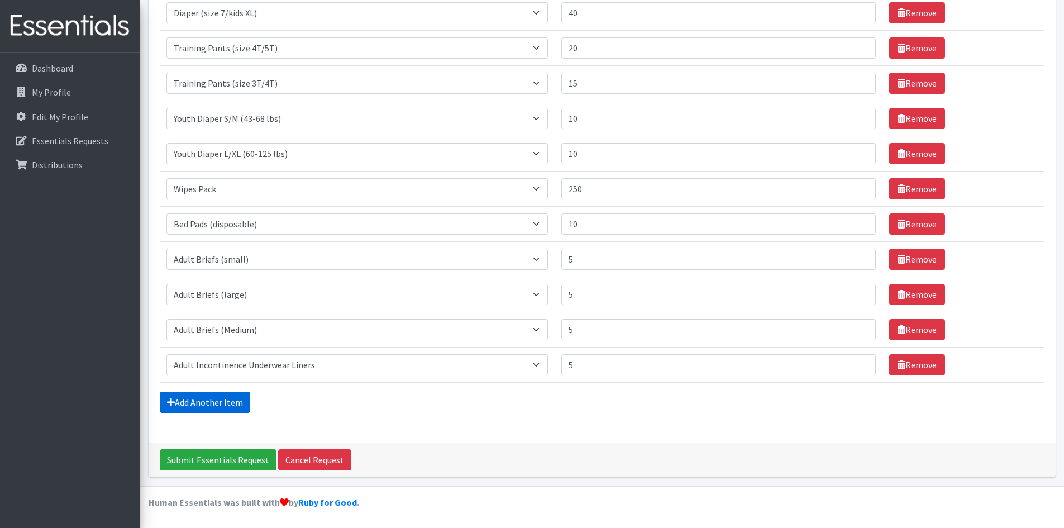
scroll to position [460, 0]
click at [346, 366] on select "Select an item Adult Briefs (Medium) Adult Briefs (XL) Adult Briefs (XS) Adult …" at bounding box center [357, 364] width 382 height 21
select select "12686"
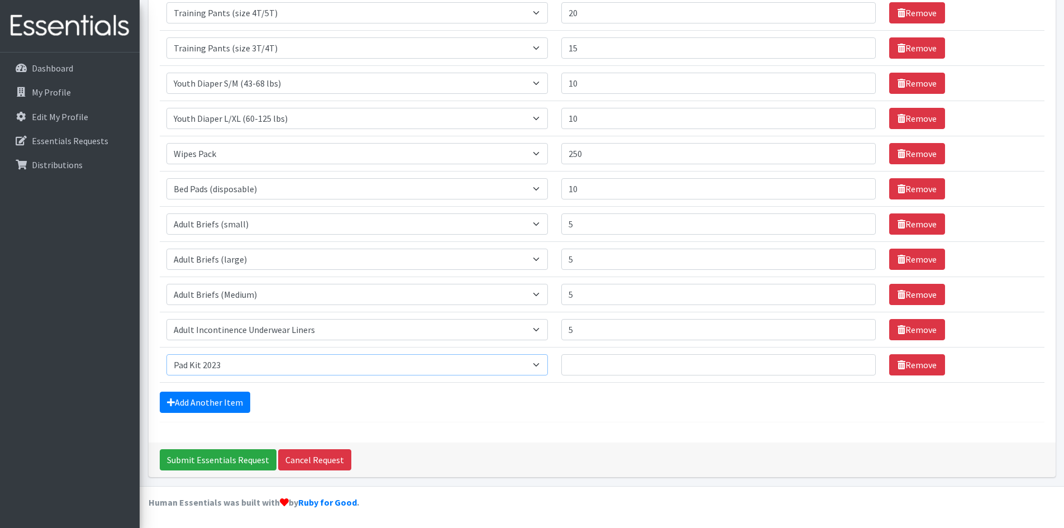
click at [166, 354] on select "Select an item Adult Briefs (Medium) Adult Briefs (XL) Adult Briefs (XS) Adult …" at bounding box center [357, 364] width 382 height 21
click at [619, 352] on td "Quantity" at bounding box center [718, 364] width 327 height 35
click at [608, 359] on input "Quantity" at bounding box center [718, 364] width 314 height 21
type input "100"
click at [253, 407] on div "Add Another Item" at bounding box center [602, 402] width 885 height 21
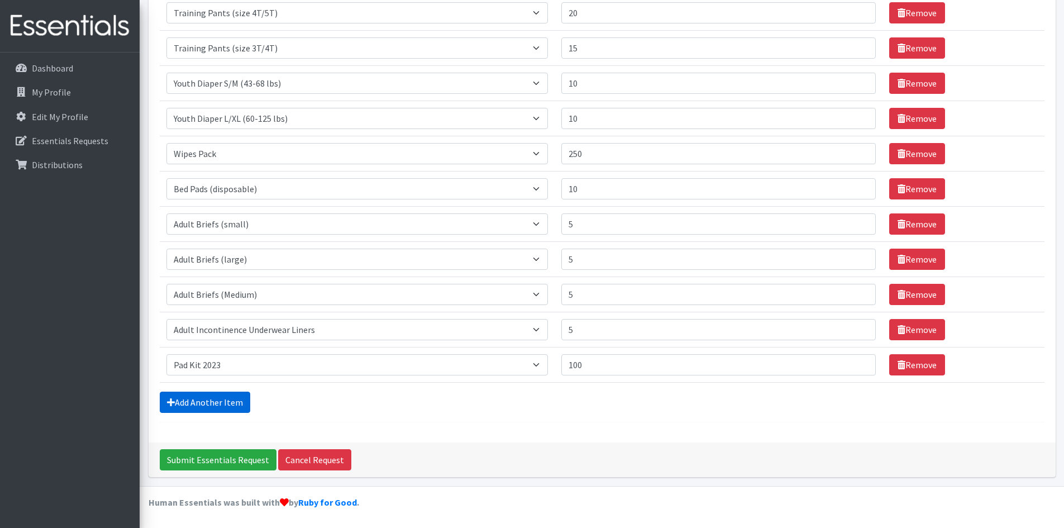
click at [237, 403] on link "Add Another Item" at bounding box center [205, 402] width 91 height 21
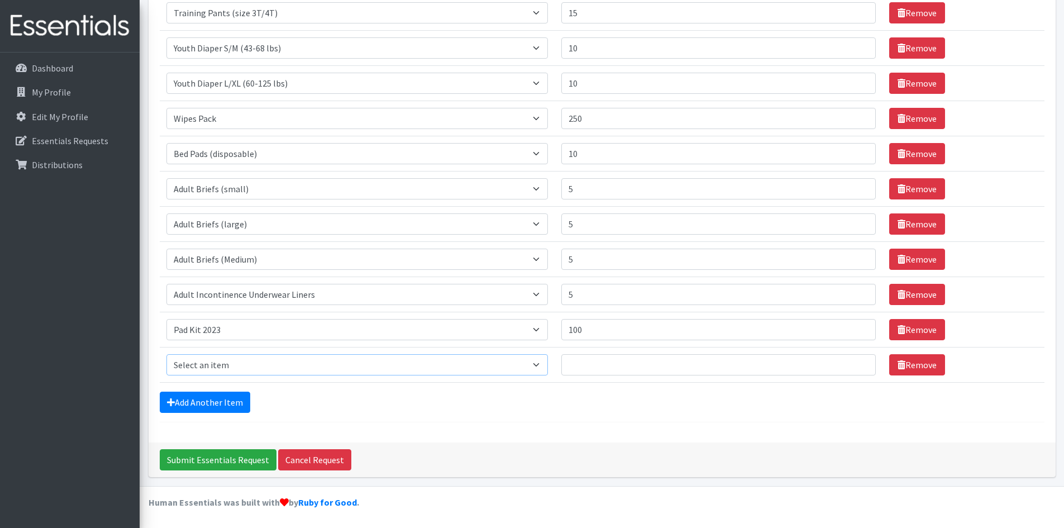
click at [288, 369] on select "Select an item Adult Briefs (Medium) Adult Briefs (XL) Adult Briefs (XS) Adult …" at bounding box center [357, 364] width 382 height 21
select select "12643"
click at [166, 354] on select "Select an item Adult Briefs (Medium) Adult Briefs (XL) Adult Briefs (XS) Adult …" at bounding box center [357, 364] width 382 height 21
click at [604, 361] on input "Quantity" at bounding box center [718, 364] width 314 height 21
type input "20"
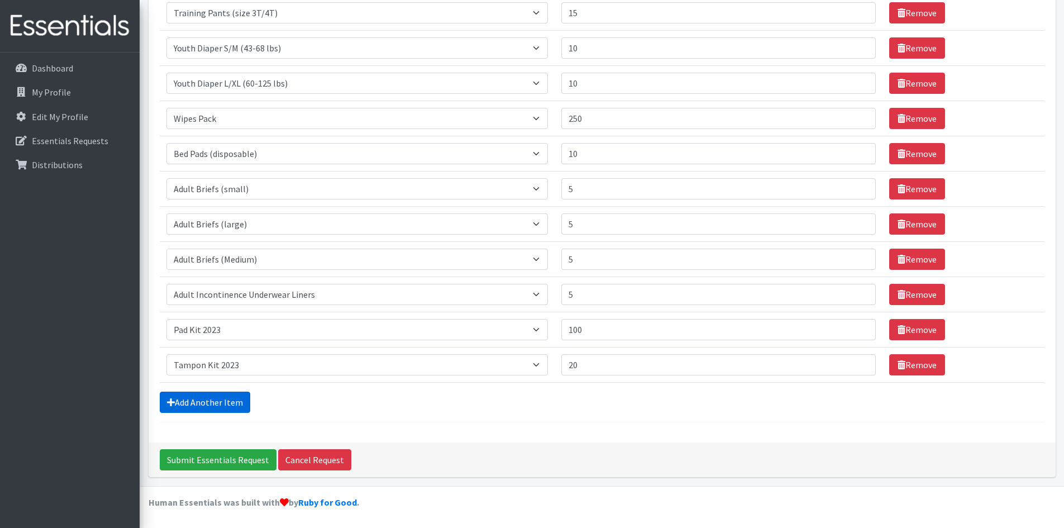
click at [239, 404] on link "Add Another Item" at bounding box center [205, 402] width 91 height 21
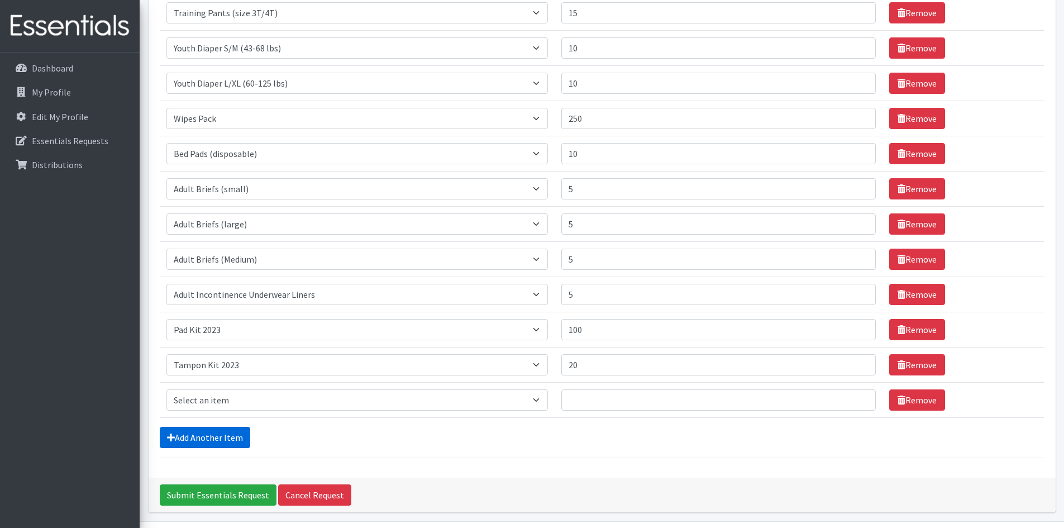
scroll to position [530, 0]
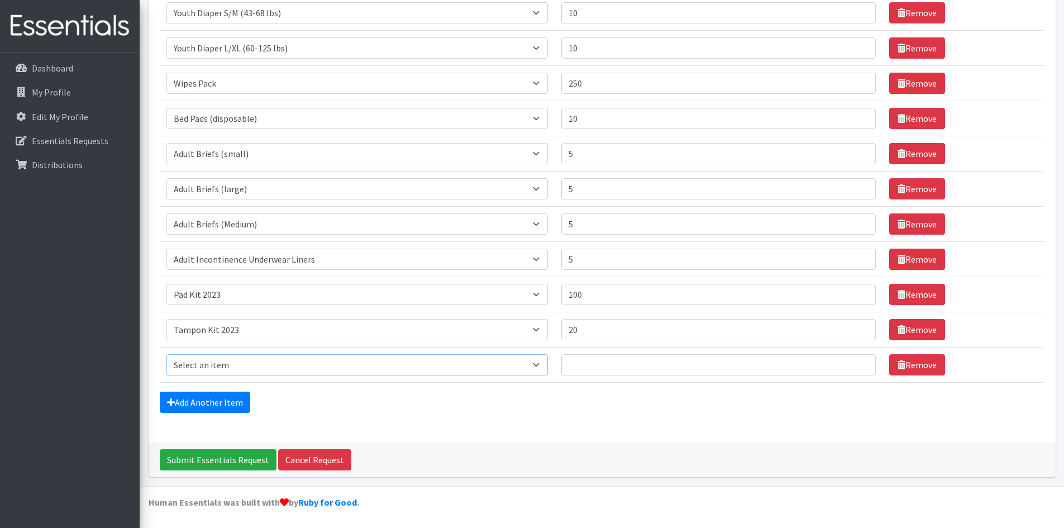
click at [448, 372] on select "Select an item Adult Briefs (Medium) Adult Briefs (XL) Adult Briefs (XS) Adult …" at bounding box center [357, 364] width 382 height 21
click at [898, 363] on icon at bounding box center [902, 364] width 8 height 9
click at [659, 402] on div "Add Another Item" at bounding box center [602, 402] width 885 height 21
click at [899, 365] on link "Remove" at bounding box center [917, 364] width 56 height 21
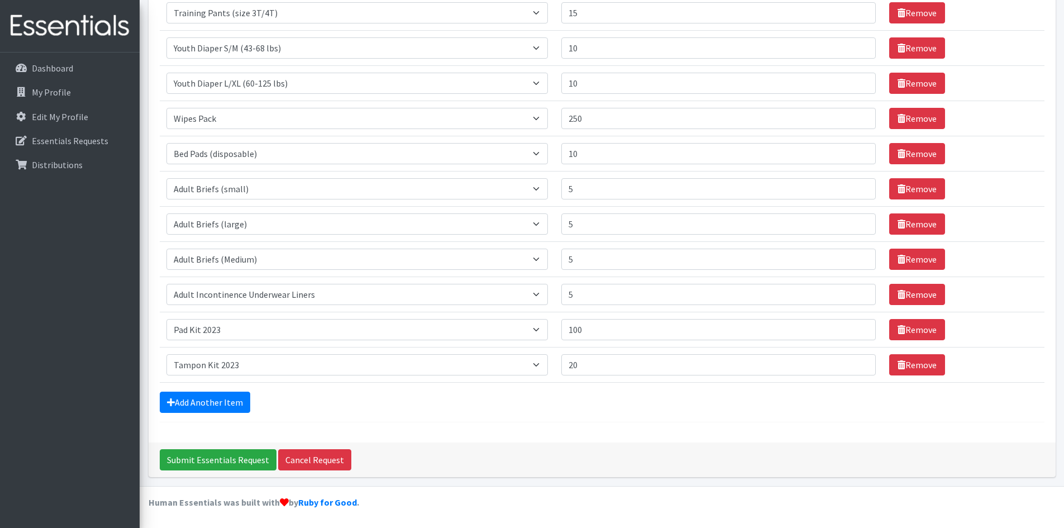
scroll to position [495, 0]
click at [517, 418] on form "Comments: Item Requested Quantity Item Requested Select an item Adult Briefs (M…" at bounding box center [602, 6] width 885 height 834
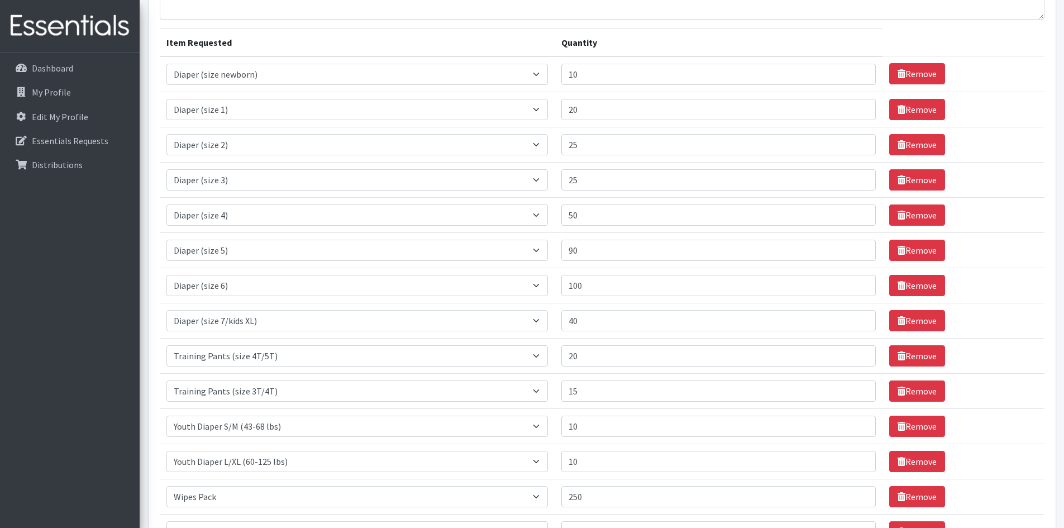
scroll to position [118, 0]
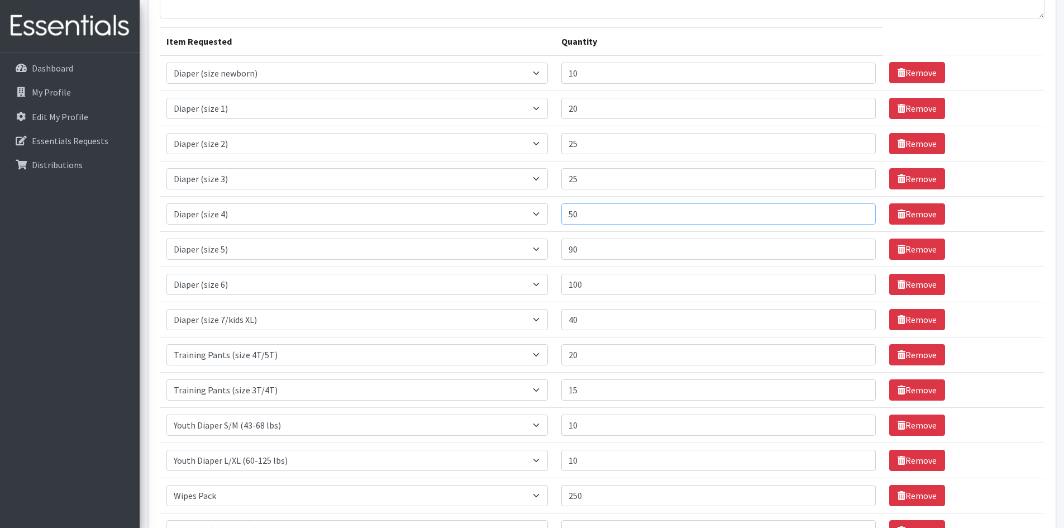
click at [598, 213] on input "50" at bounding box center [718, 213] width 314 height 21
click at [589, 248] on input "90" at bounding box center [718, 249] width 314 height 21
type input "9"
type input "85"
click at [615, 283] on input "100" at bounding box center [718, 284] width 314 height 21
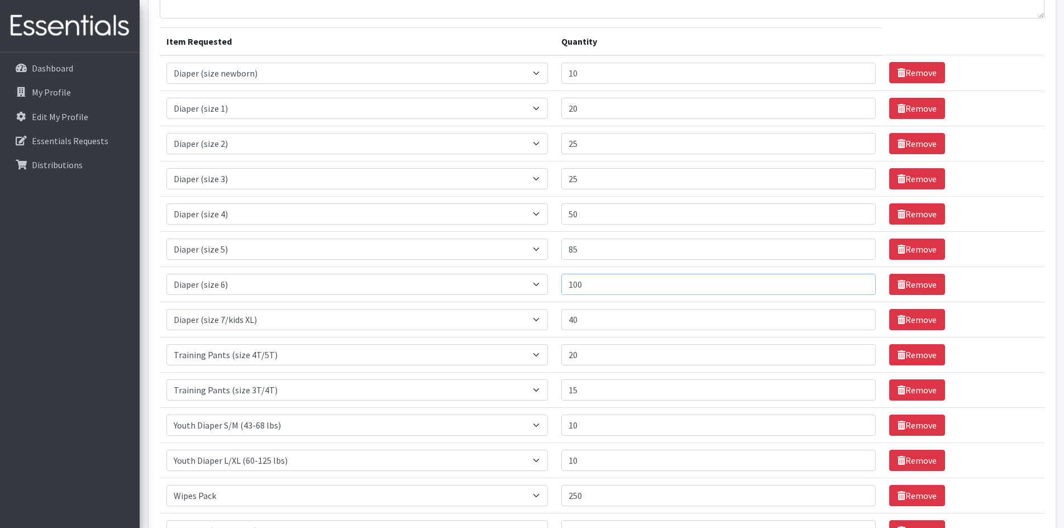
click at [596, 284] on input "100" at bounding box center [718, 284] width 314 height 21
click at [608, 322] on input "40" at bounding box center [718, 319] width 314 height 21
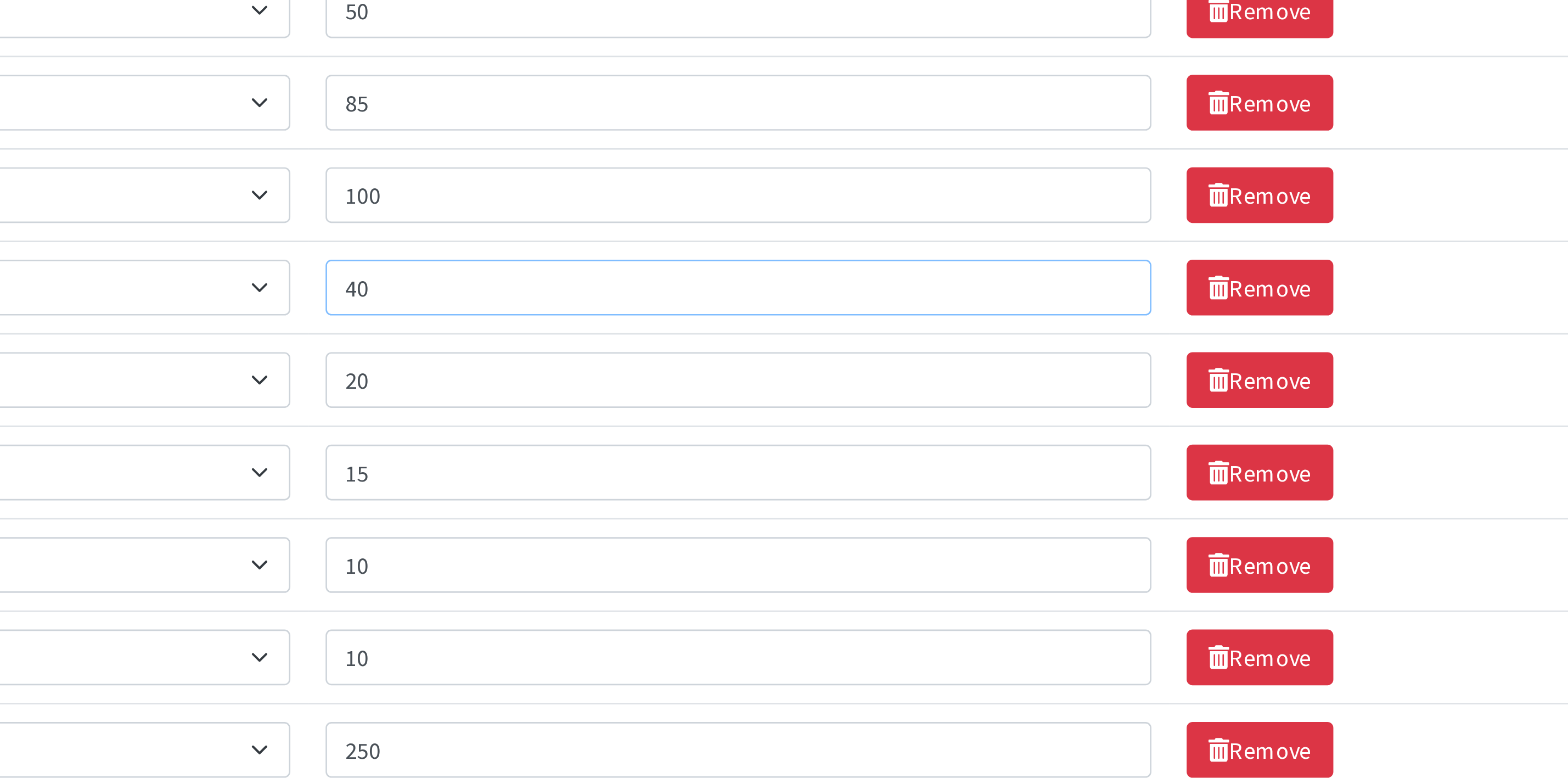
scroll to position [0, 0]
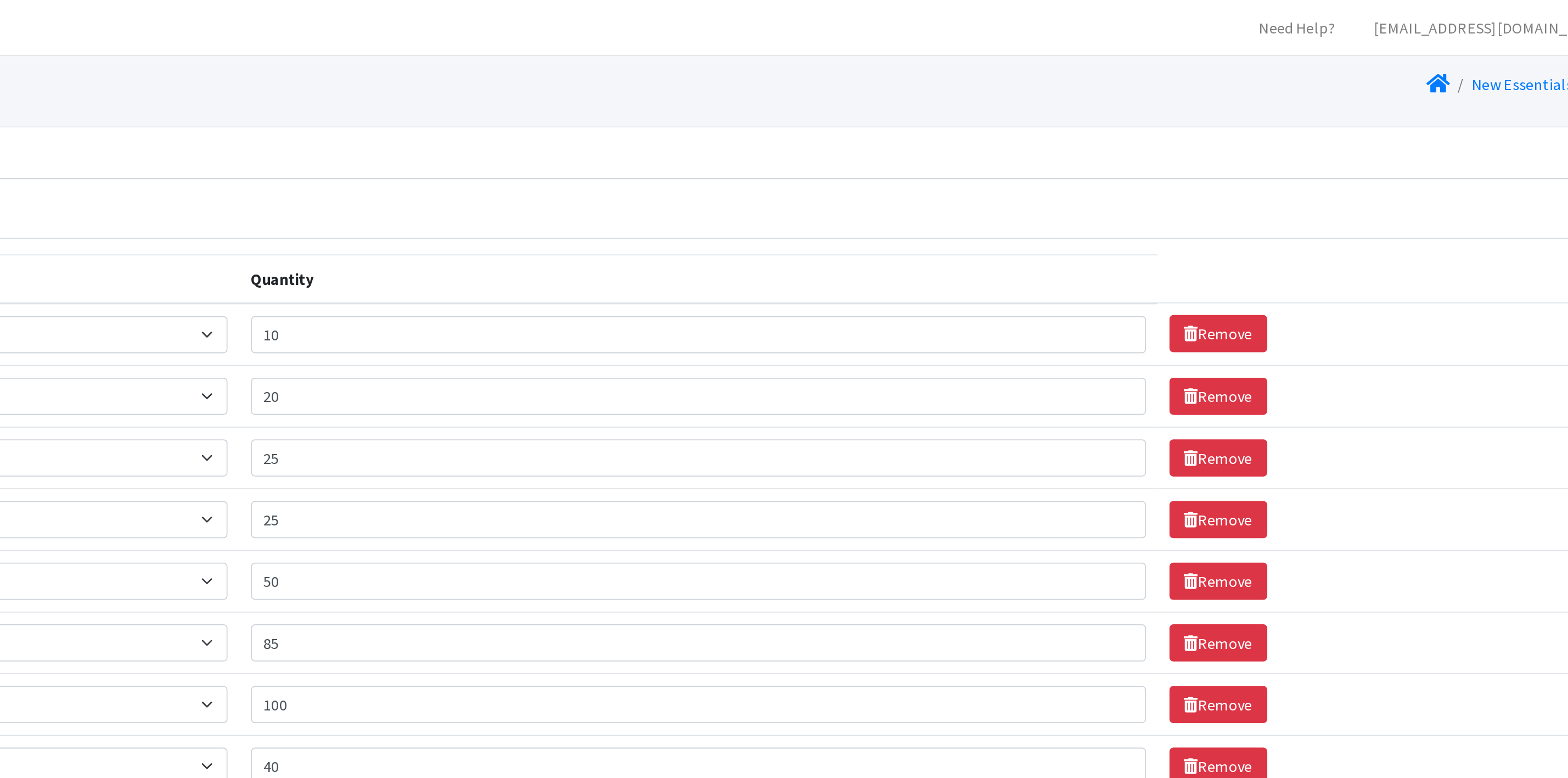
drag, startPoint x: 955, startPoint y: 2, endPoint x: 1173, endPoint y: 52, distance: 223.7
click at [1053, 52] on div "New Essentials Request" at bounding box center [1208, 49] width 711 height 20
drag, startPoint x: 1144, startPoint y: 55, endPoint x: 1222, endPoint y: 49, distance: 78.2
click at [1053, 53] on div "New Essentials Request" at bounding box center [1208, 49] width 711 height 20
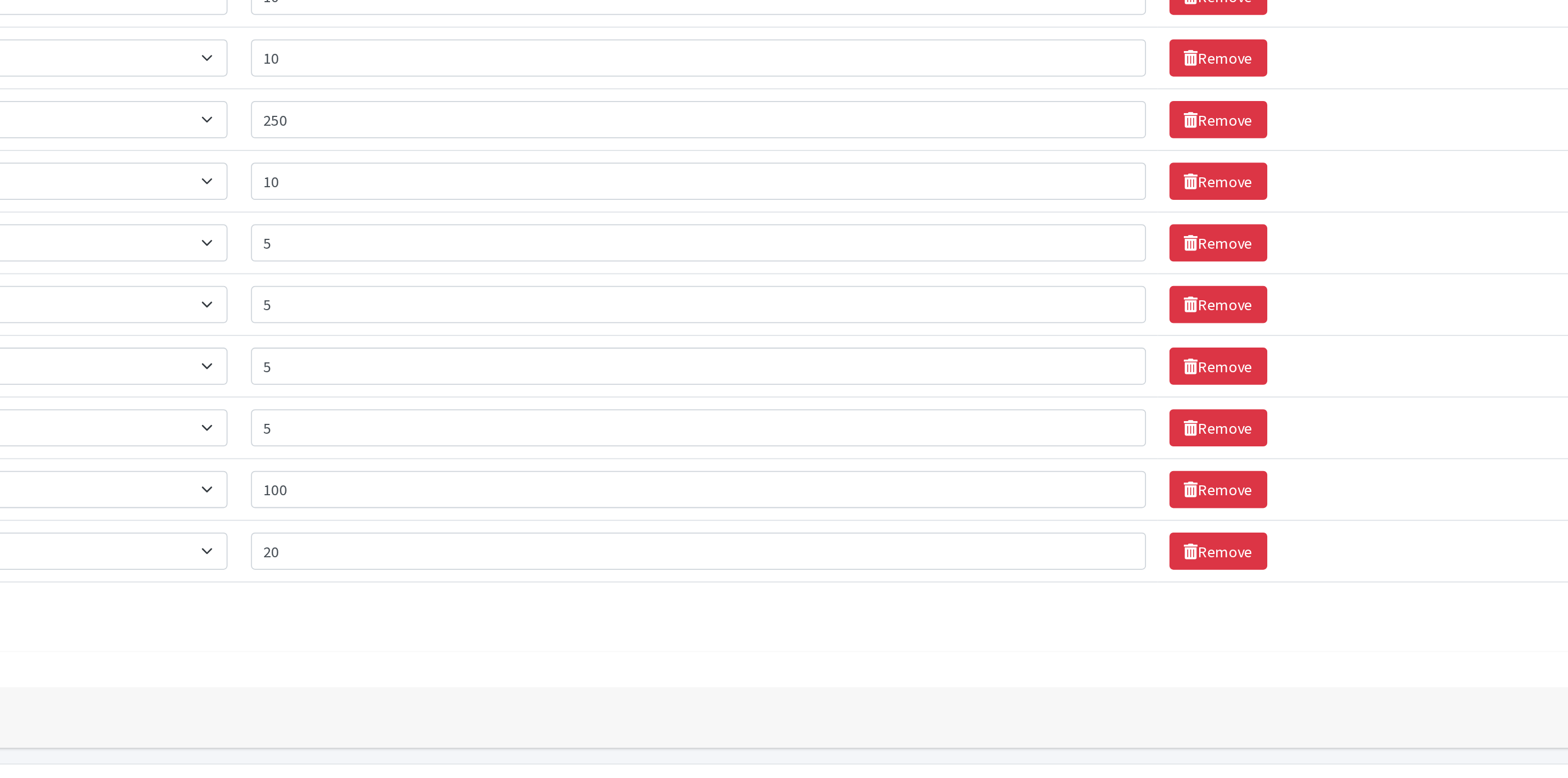
scroll to position [246, 0]
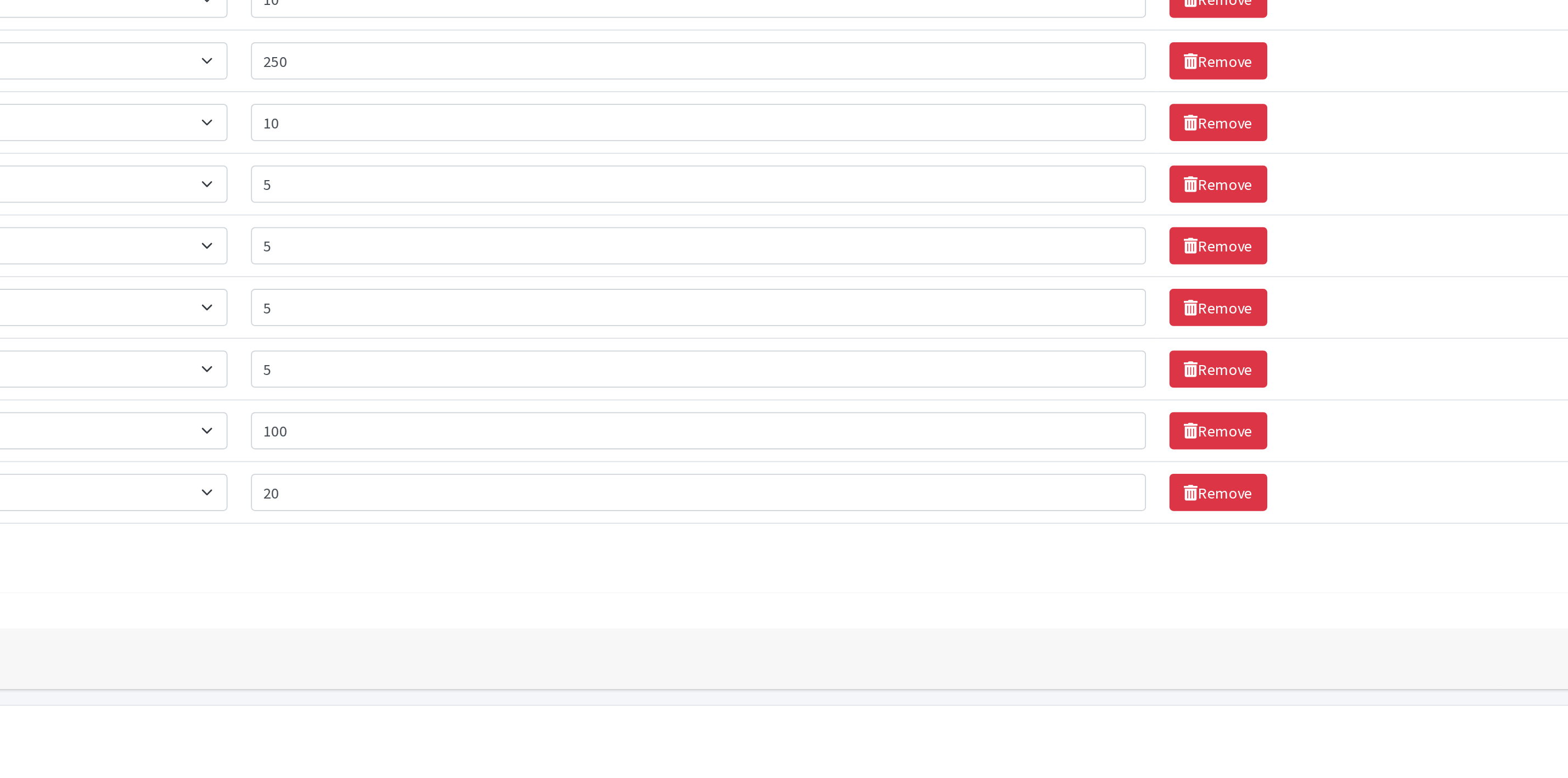
drag, startPoint x: 1173, startPoint y: 667, endPoint x: 1119, endPoint y: 694, distance: 60.4
click at [1053, 518] on form "Comments: Item Requested Quantity Item Requested Select an item Adult Briefs (M…" at bounding box center [853, 265] width 1392 height 819
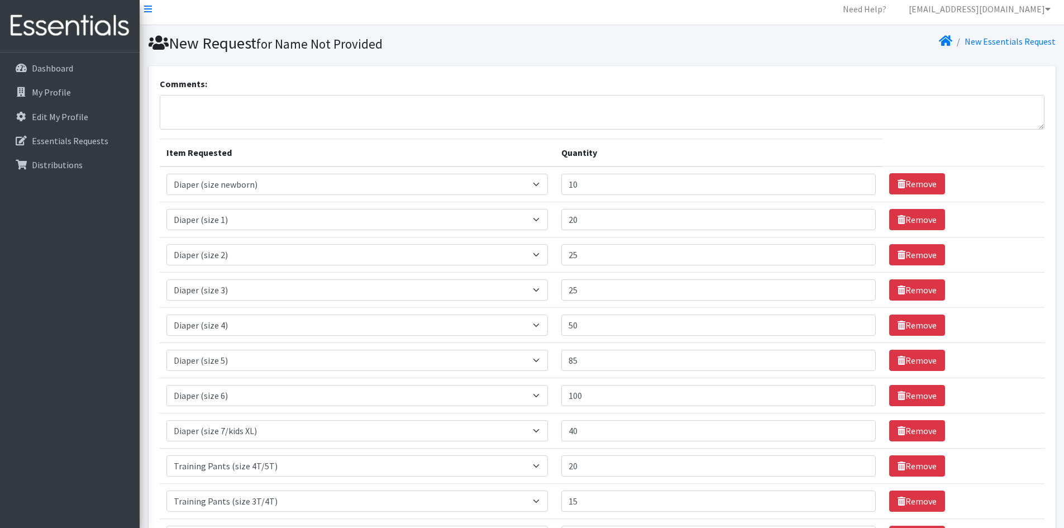
scroll to position [0, 0]
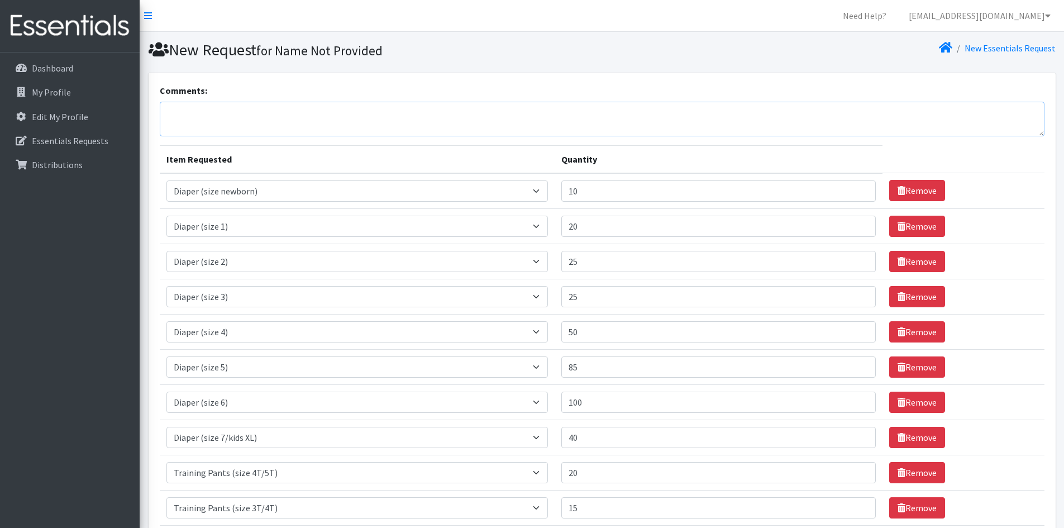
click at [637, 125] on textarea "Comments:" at bounding box center [602, 119] width 885 height 35
click at [166, 112] on textarea "Any items available are appreciated. Thank you." at bounding box center [602, 119] width 885 height 35
click at [397, 117] on textarea "Any items available are appreciated. Thank you." at bounding box center [602, 119] width 885 height 35
click at [388, 112] on textarea "Any items available are appreciated. Thank you. See you on [DATE] for pick up :)" at bounding box center [602, 119] width 885 height 35
click at [399, 112] on textarea "Any items available are appreciated. Thank you. See you [DATE][DATE] for pick u…" at bounding box center [602, 119] width 885 height 35
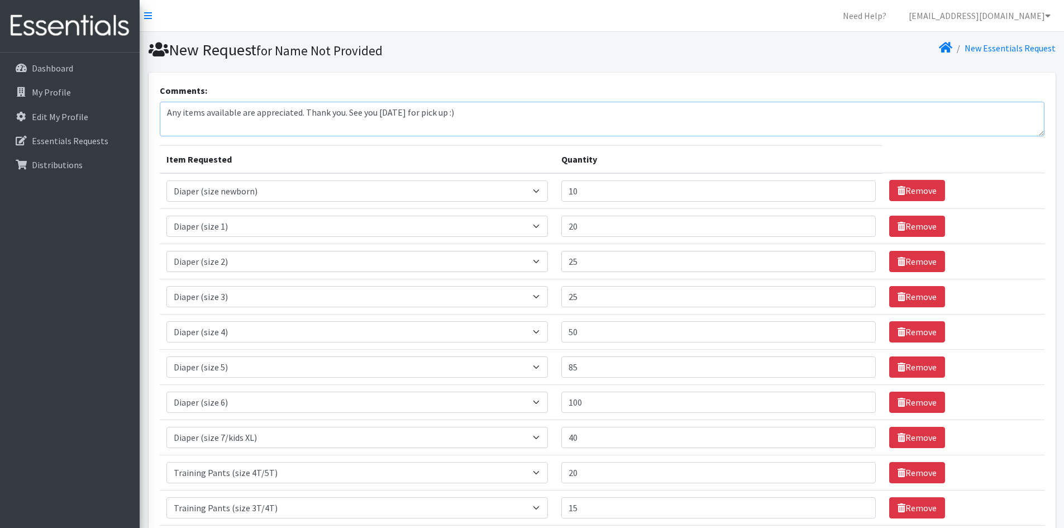
click at [502, 114] on textarea "Any items available are appreciated. Thank you. See you [DATE] for pick up :)" at bounding box center [602, 119] width 885 height 35
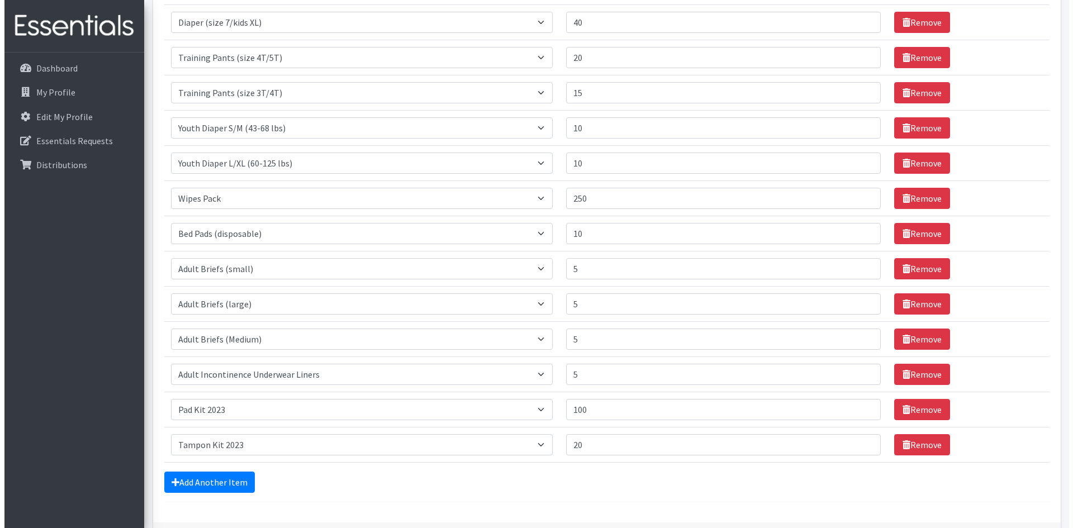
scroll to position [495, 0]
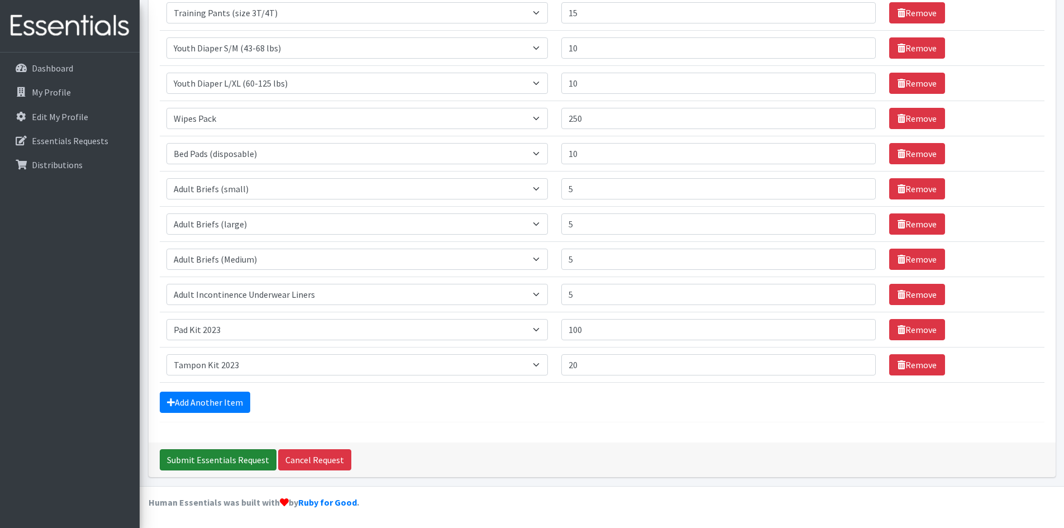
type textarea "Any items available are appreciated. Thank you. See you [DATE] for pick up :)"
click at [242, 459] on input "Submit Essentials Request" at bounding box center [218, 459] width 117 height 21
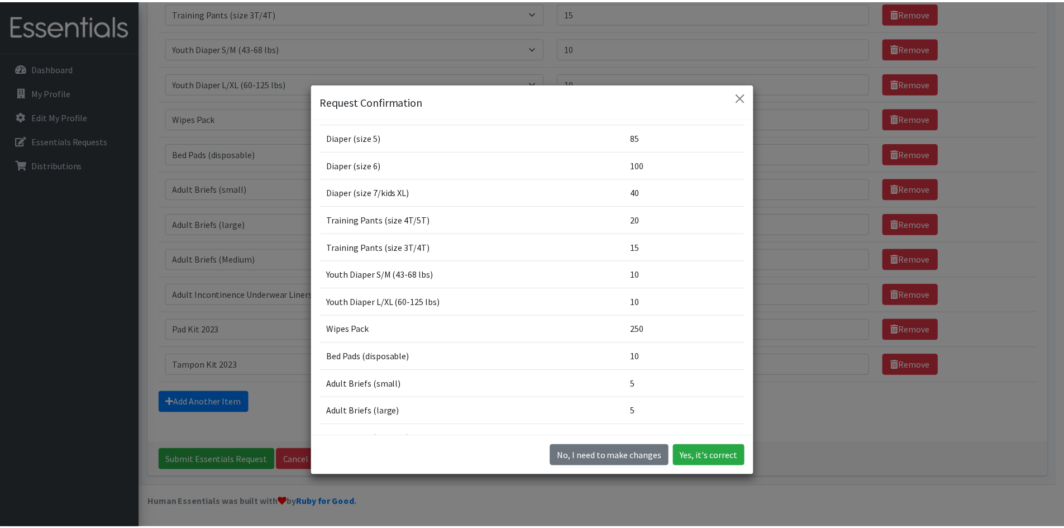
scroll to position [325, 0]
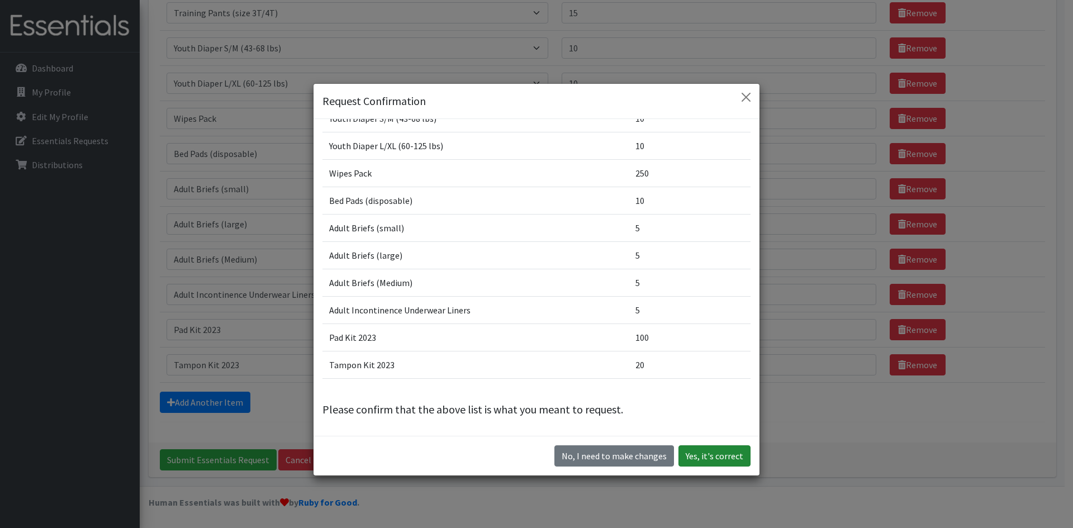
click at [701, 455] on button "Yes, it's correct" at bounding box center [714, 455] width 72 height 21
